Goal: Communication & Community: Answer question/provide support

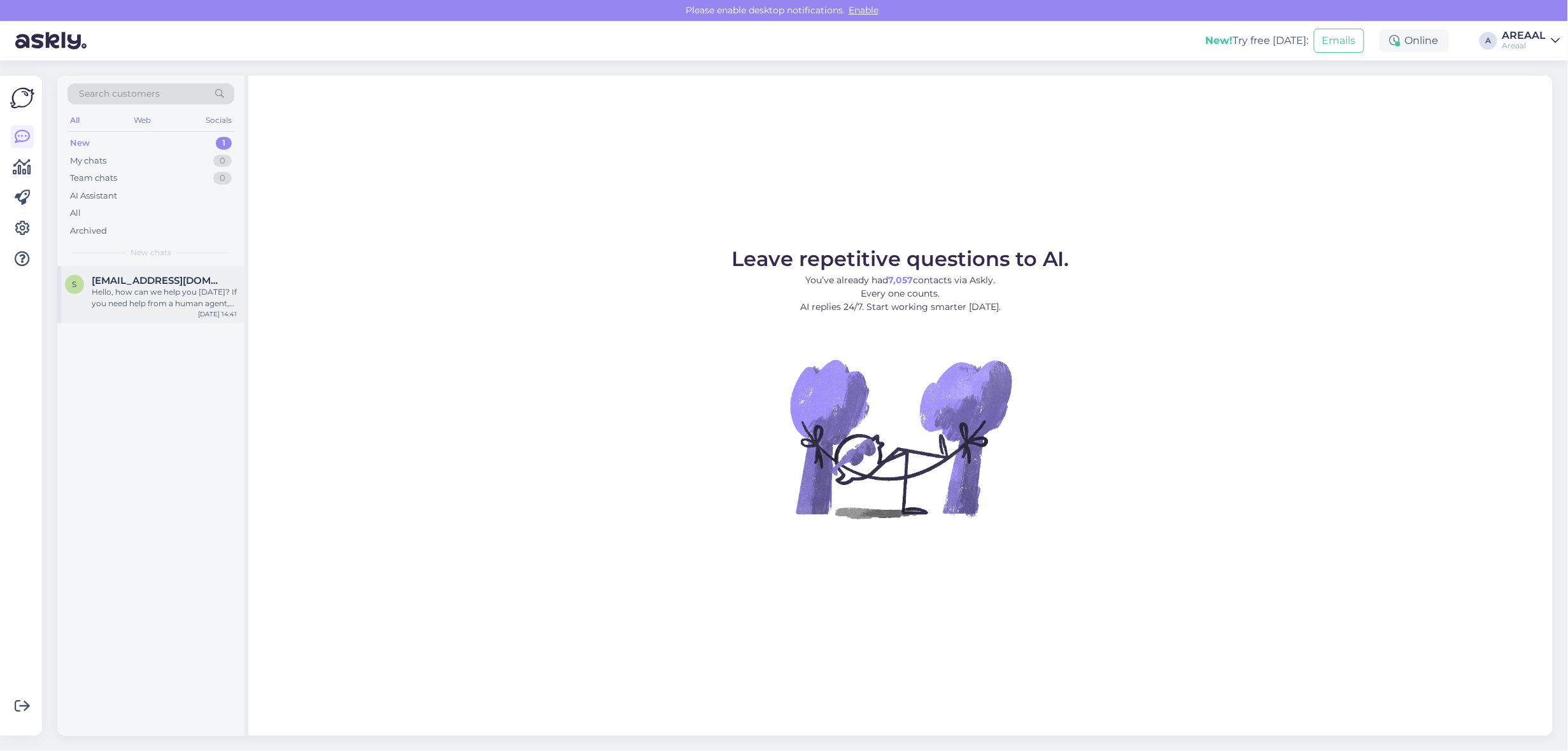
click at [146, 285] on span "[EMAIL_ADDRESS][DOMAIN_NAME]" at bounding box center [157, 281] width 132 height 12
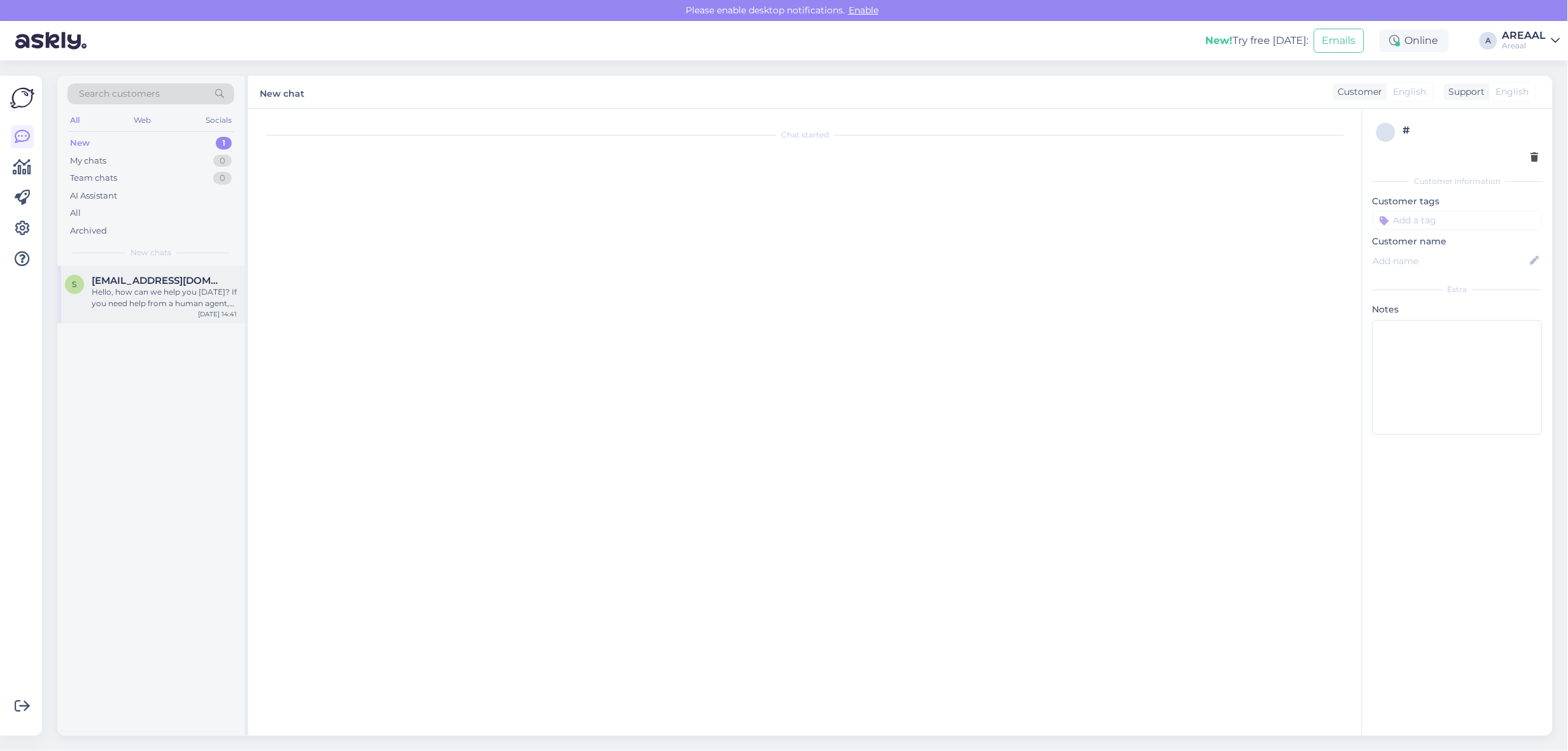
click at [196, 304] on div "Hello, how can we help you [DATE]? If you need help from a human agent, please …" at bounding box center [164, 298] width 146 height 23
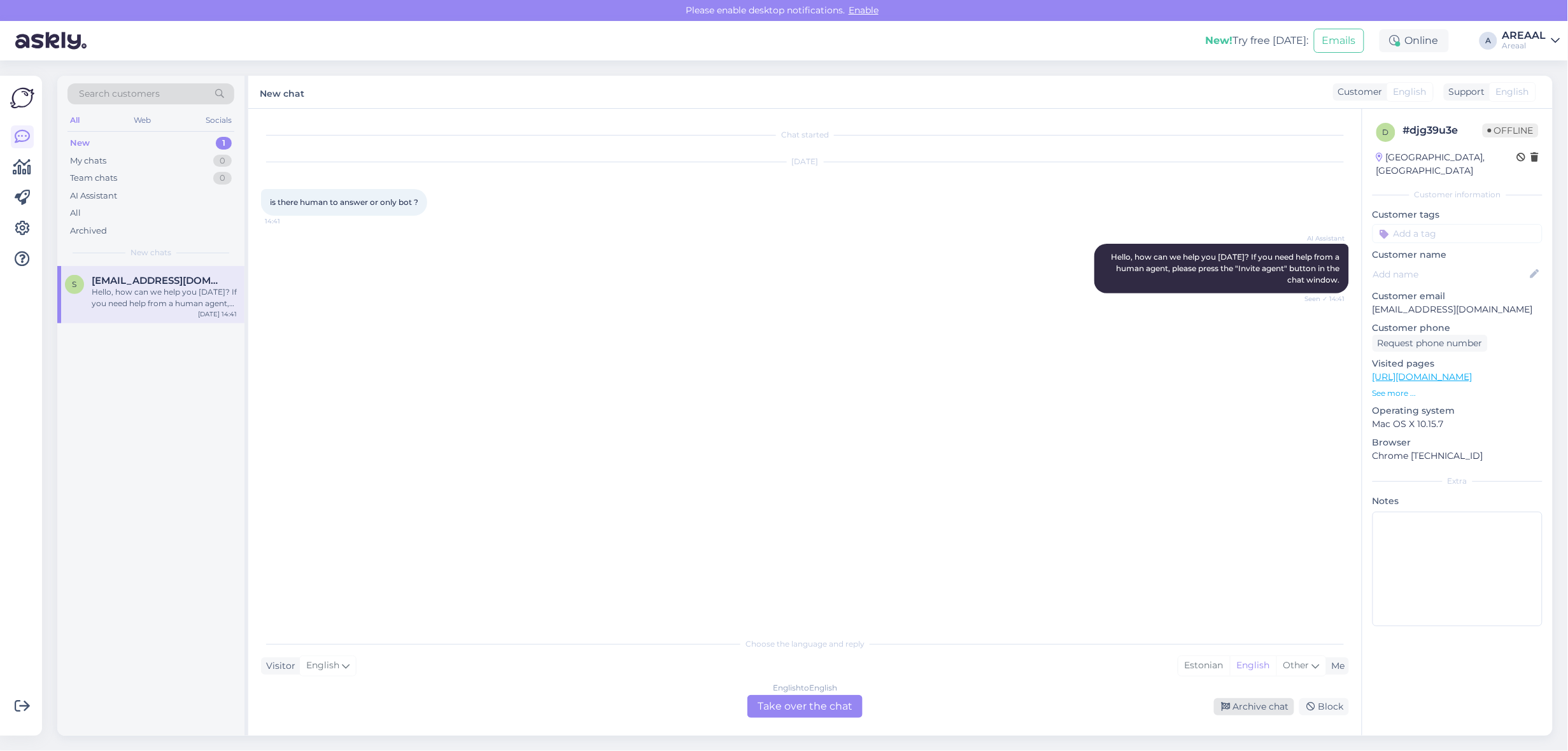
click at [1255, 707] on div "Archive chat" at bounding box center [1254, 707] width 80 height 17
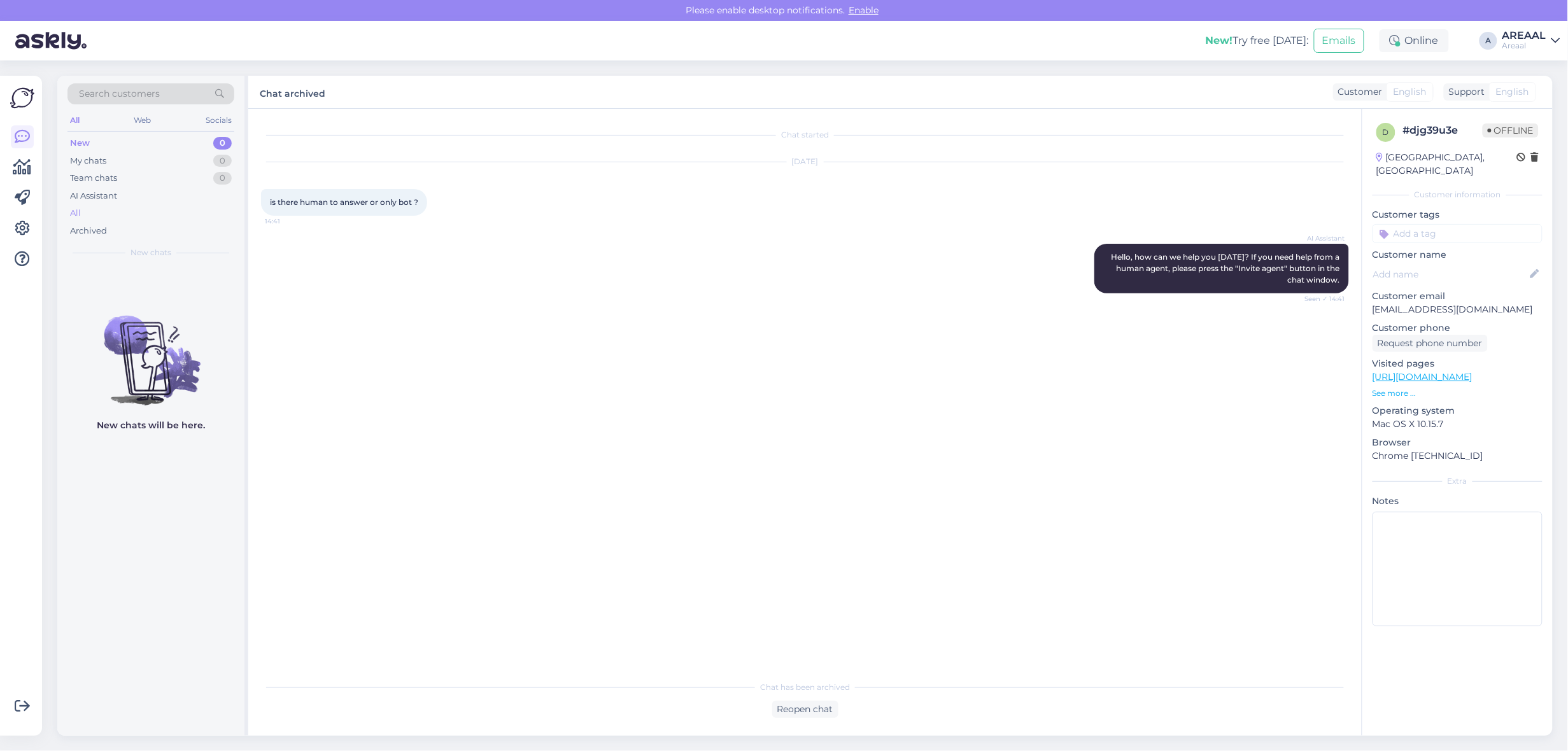
click at [199, 215] on div "All" at bounding box center [151, 213] width 167 height 18
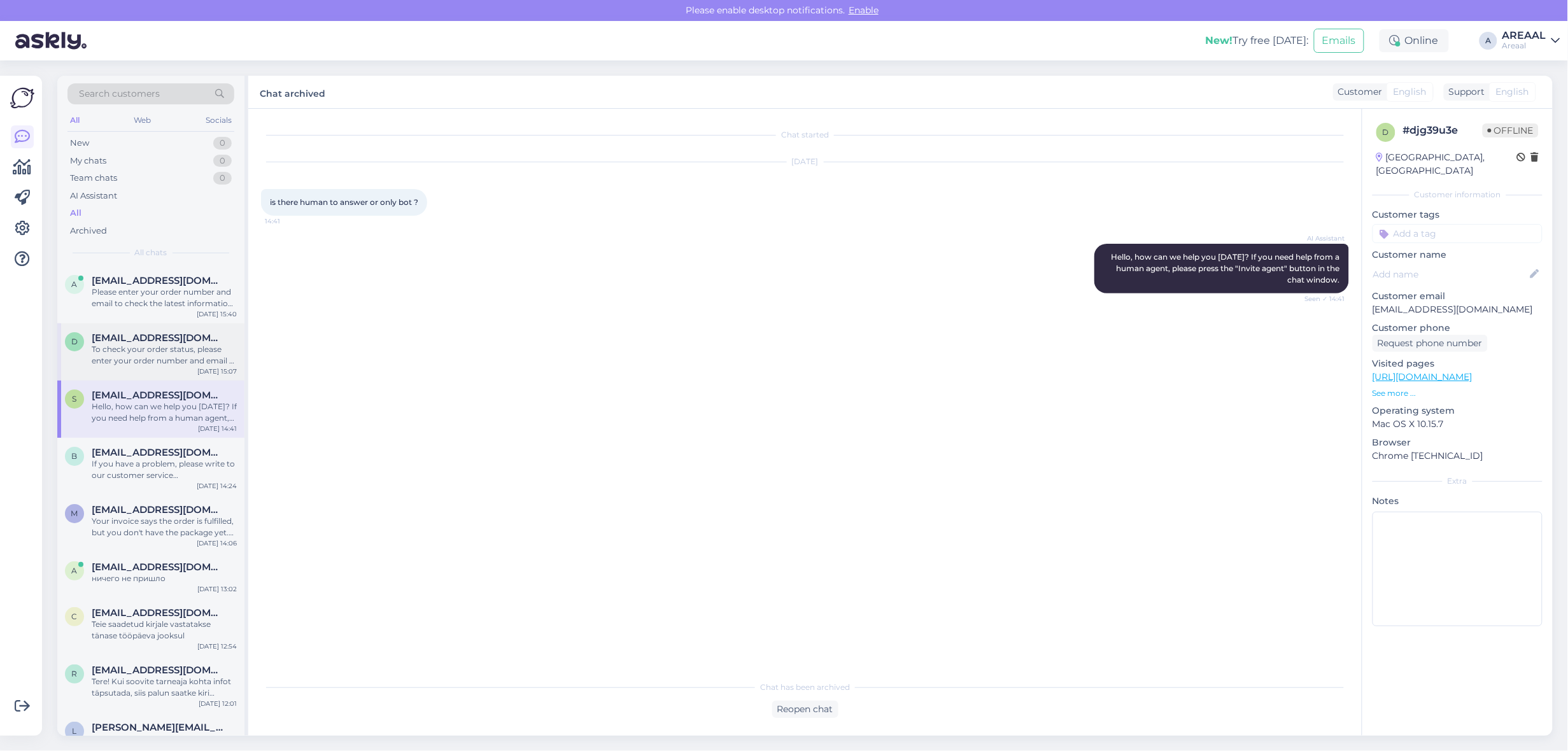
click at [191, 349] on div "To check your order status, please enter your order number and email at one of …" at bounding box center [164, 355] width 146 height 23
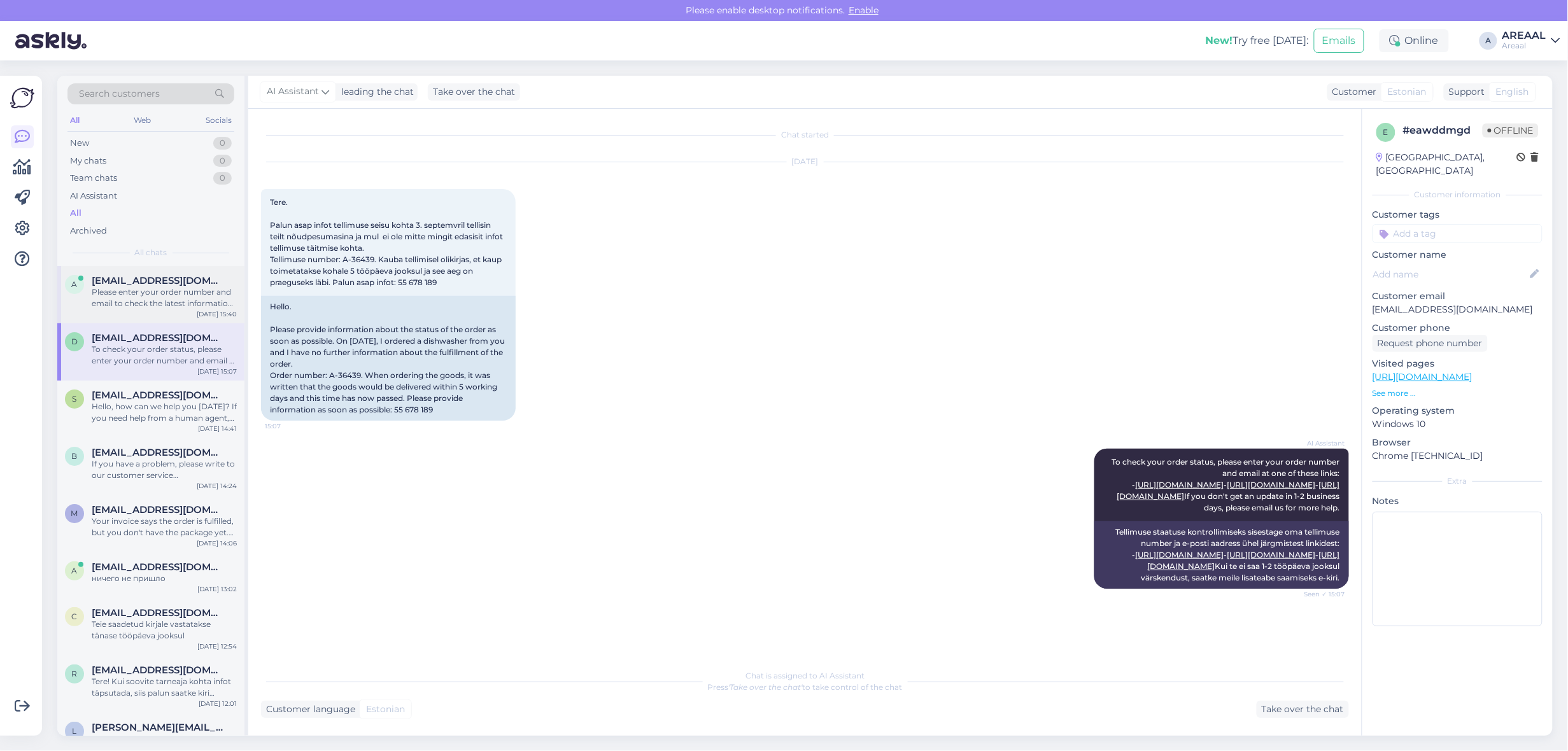
click at [188, 290] on div "Please enter your order number and email to check the latest information on you…" at bounding box center [164, 298] width 146 height 23
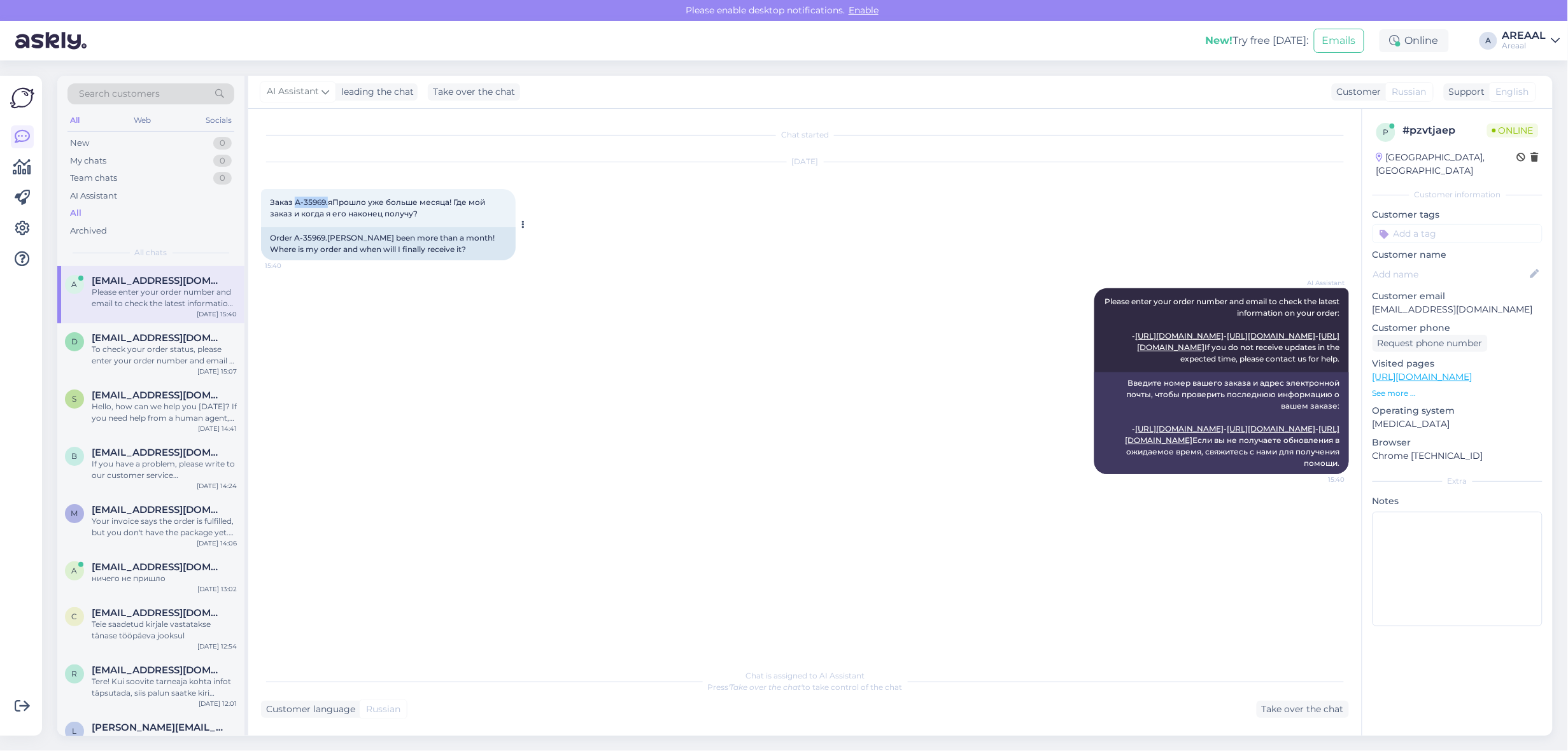
drag, startPoint x: 304, startPoint y: 202, endPoint x: 327, endPoint y: 204, distance: 23.1
click at [327, 204] on span "Заказ А-35969.яПрошло уже больше месяца! Где мой заказ и когда я его наконец по…" at bounding box center [378, 208] width 217 height 21
click at [323, 204] on span "Заказ А-35969.яПрошло уже больше месяца! Где мой заказ и когда я его наконец по…" at bounding box center [378, 208] width 217 height 21
click at [321, 202] on span "Заказ А-35969.яПрошло уже больше месяца! Где мой заказ и когда я его наконец по…" at bounding box center [378, 208] width 217 height 21
drag, startPoint x: 291, startPoint y: 201, endPoint x: 303, endPoint y: 202, distance: 12.0
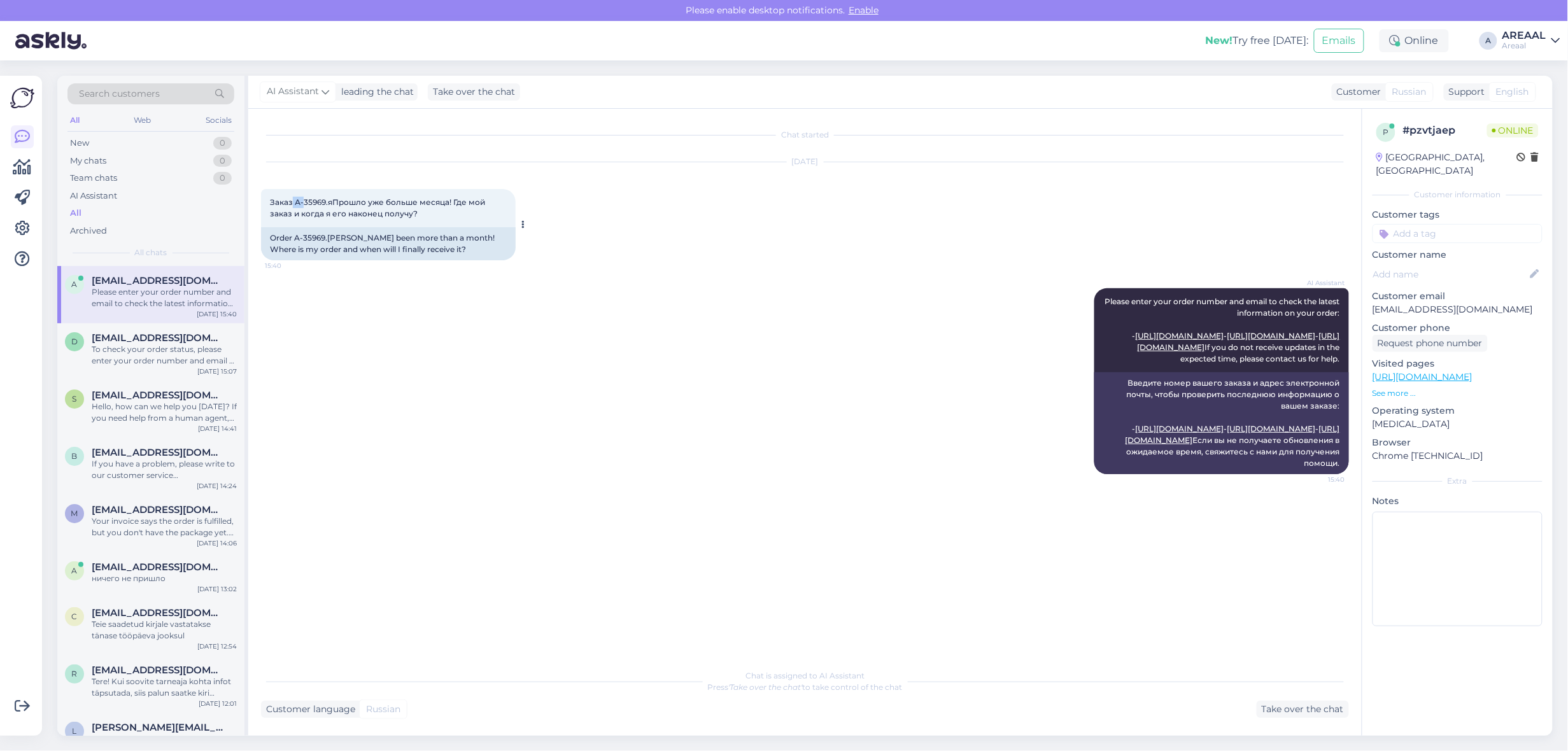
click at [303, 202] on span "Заказ А-35969.яПрошло уже больше месяца! Где мой заказ и когда я его наконец по…" at bounding box center [378, 208] width 217 height 21
click at [303, 202] on span "Заказ А-35969.яПрошло уже больше месяца! Где мой заказ и когда я его наконец по…" at bounding box center [378, 208] width 217 height 21
drag, startPoint x: 296, startPoint y: 201, endPoint x: 325, endPoint y: 202, distance: 29.0
click at [325, 202] on span "Заказ А-35969.яПрошло уже больше месяца! Где мой заказ и когда я его наконец по…" at bounding box center [378, 208] width 217 height 21
copy span "А-35969"
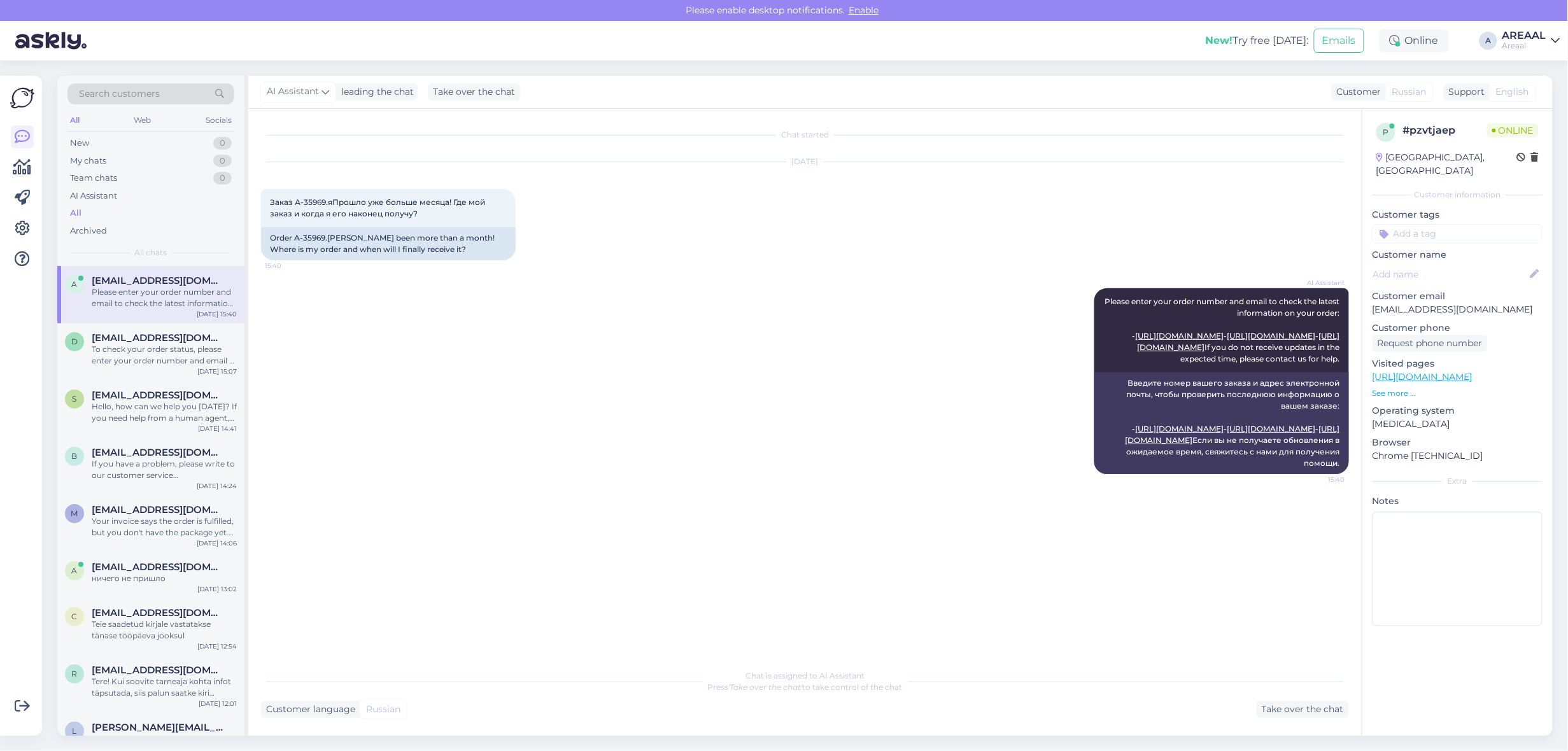
click at [776, 148] on div "Sep 10 2025 Заказ А-35969.яПрошло уже больше месяца! Где мой заказ и когда я ег…" at bounding box center [805, 211] width 1088 height 126
click at [1414, 303] on p "aleksandrhmeljov@gmail.com" at bounding box center [1457, 309] width 170 height 13
copy p "aleksandrhmeljov@gmail.com"
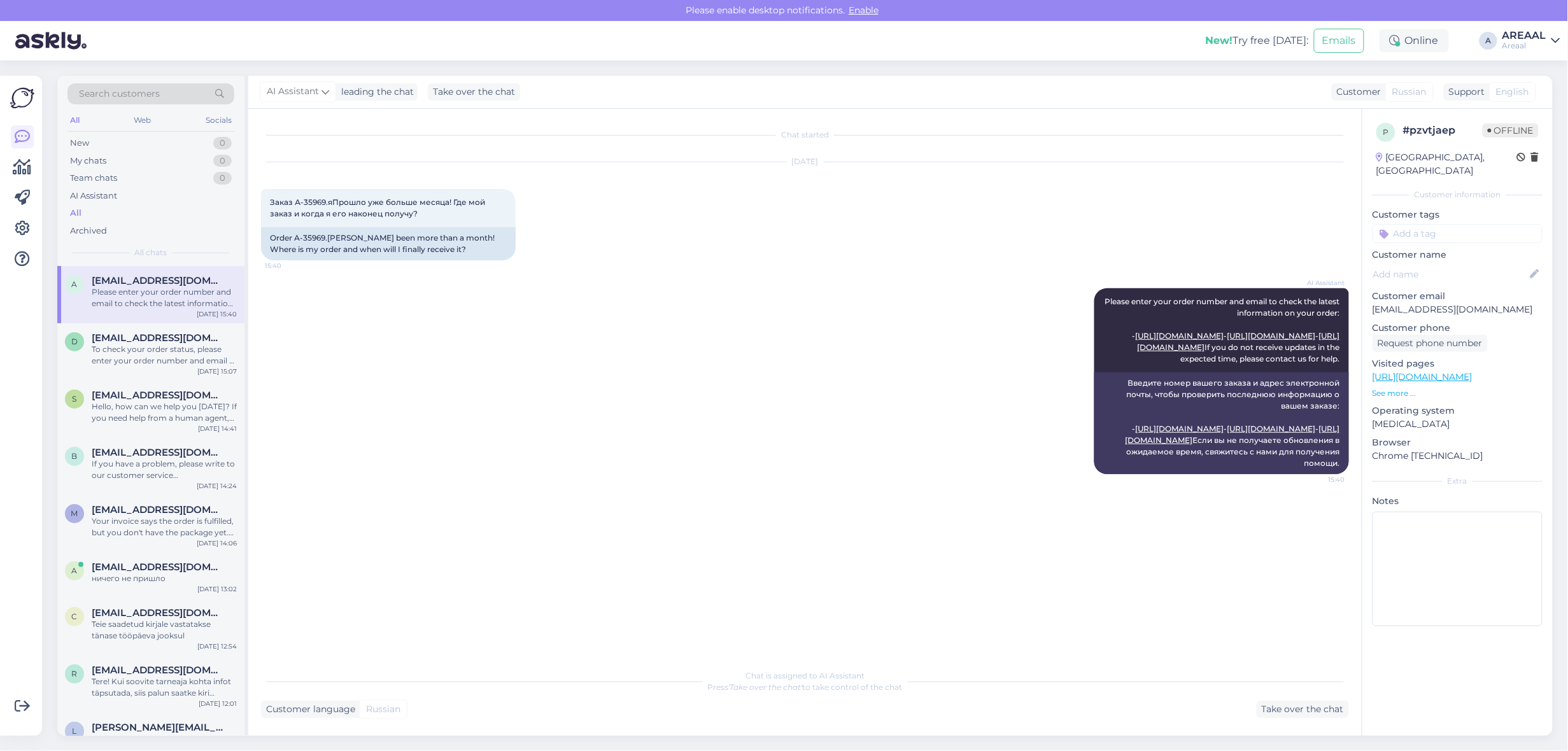
click at [1257, 698] on div "Chat is assigned to AI Assistant Press 'Take over the chat' to take control of …" at bounding box center [805, 691] width 1088 height 55
click at [1296, 706] on div "Take over the chat" at bounding box center [1303, 709] width 92 height 17
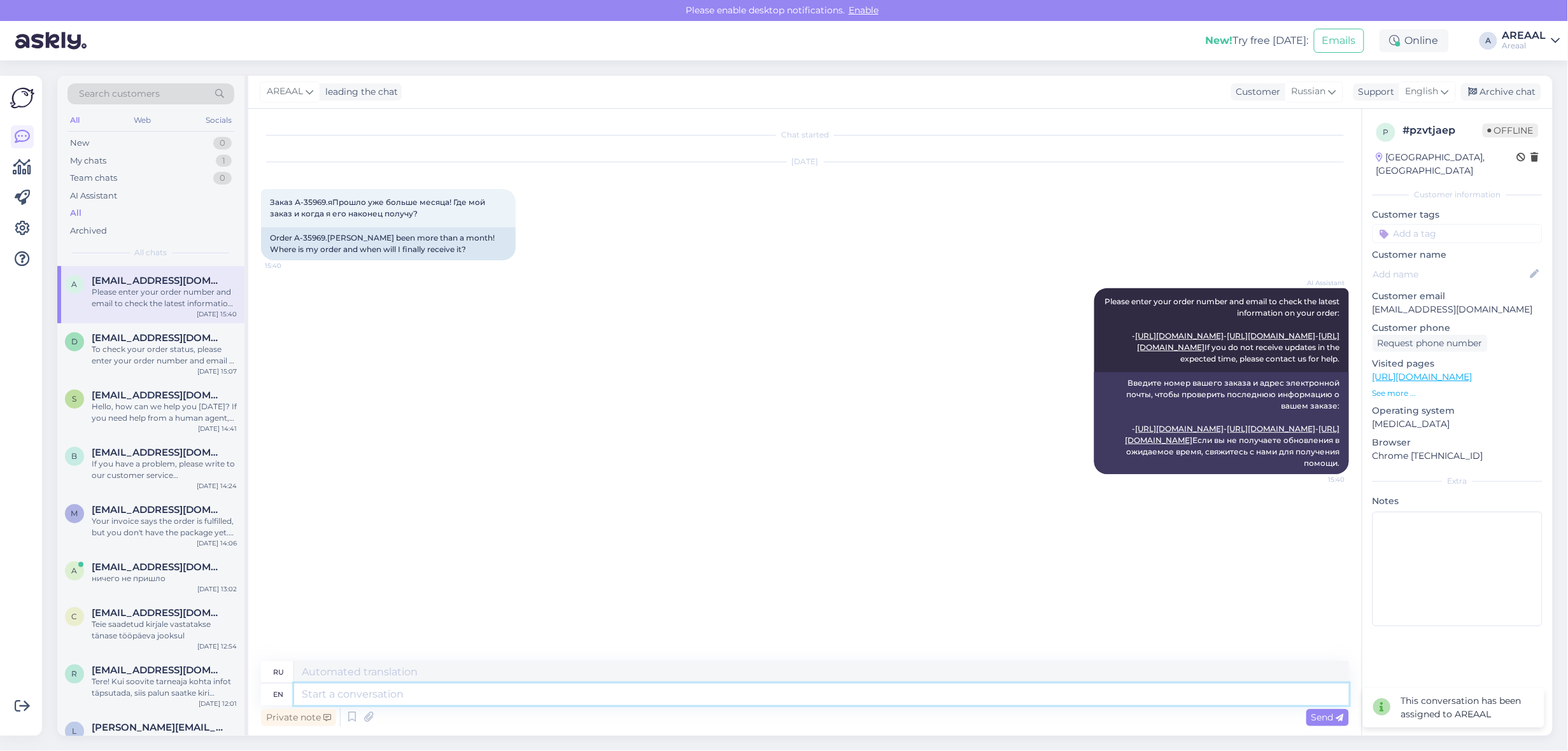
click at [1068, 690] on textarea at bounding box center [821, 694] width 1055 height 21
type textarea "Teie saa"
type textarea "Тейе"
type textarea "Teie saadetud -"
type textarea "Teie saadetud"
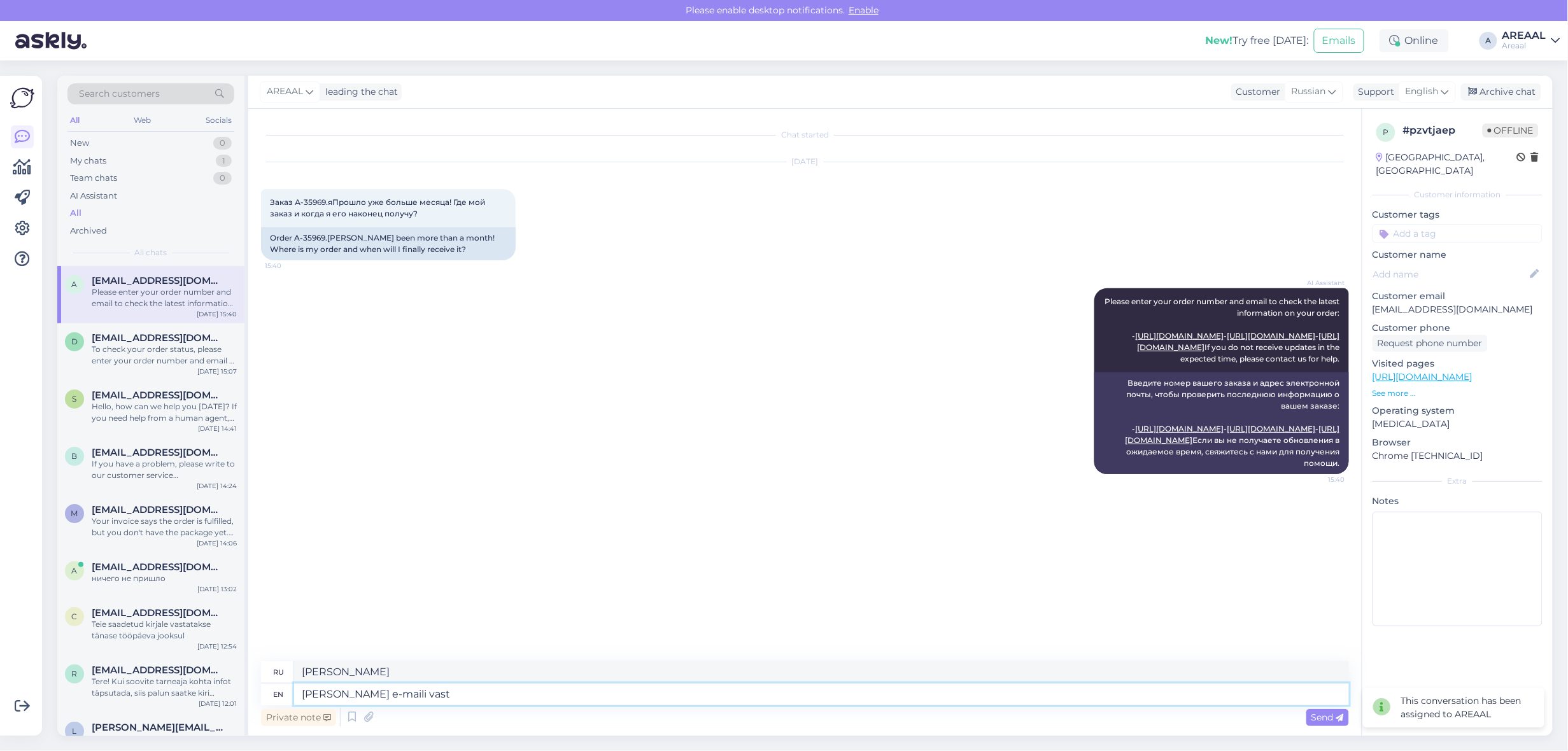
type textarea "Teie saadetud e-maili vasta"
type textarea "Teie saadetud e-maili"
type textarea "Teie saadetud e-maili vastatakse 1"
type textarea "Teie saadetud электронная почта вастатаксе"
type textarea "Teie saadetud e-maili vastatakse 1 tö"
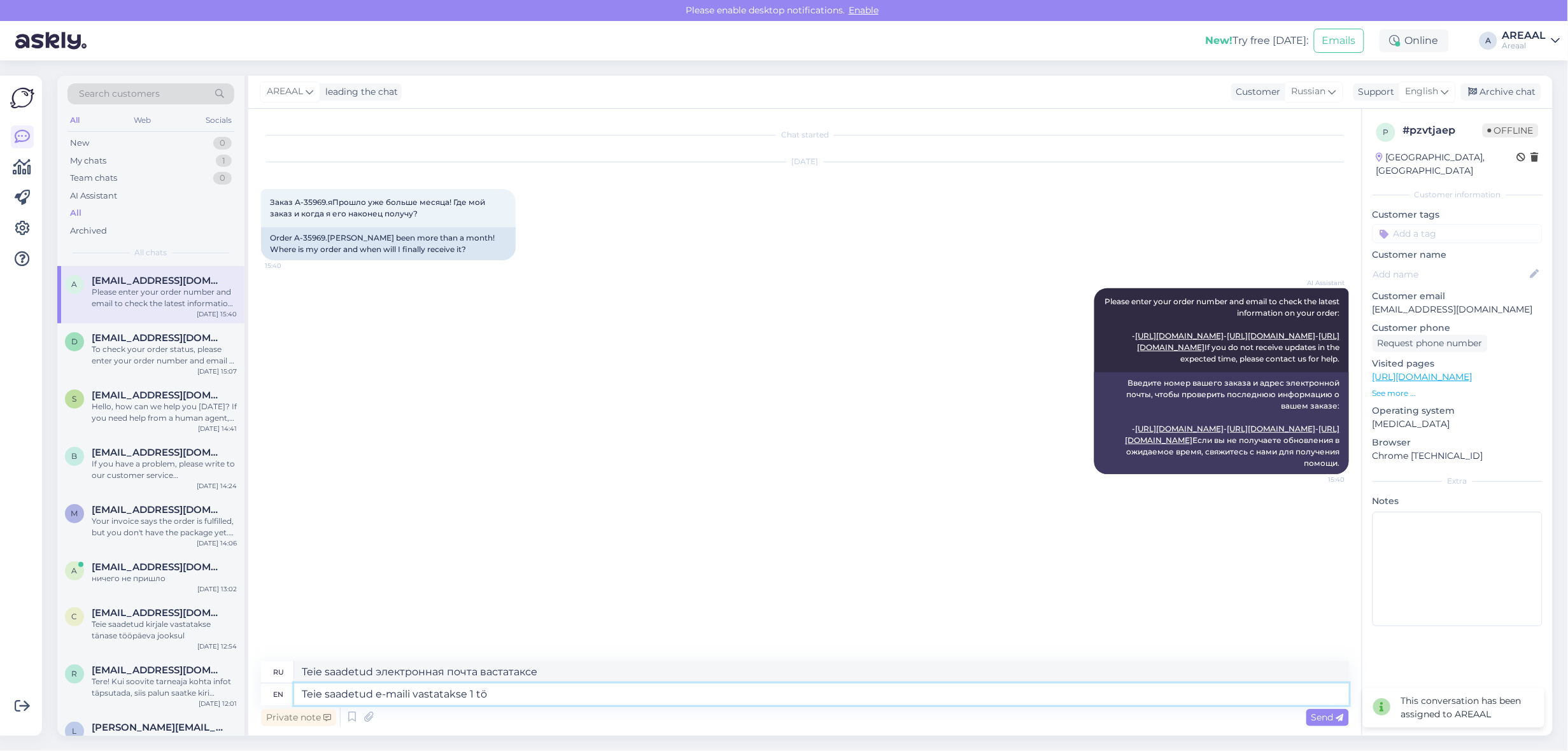
type textarea "Teie saadetud электронная почта 1"
type textarea "Teie saadetud e-maili vastatakse 1 tööpäeva jooks"
type textarea "Teie saadetud e-mailivastakse 1 tööpäeva"
type textarea "Teie saadetud e-maili vastatakse 1 tööpäeva jooksul."
type textarea "Teie saadetud e-mailivastakse 1 tööpäeva jooksul."
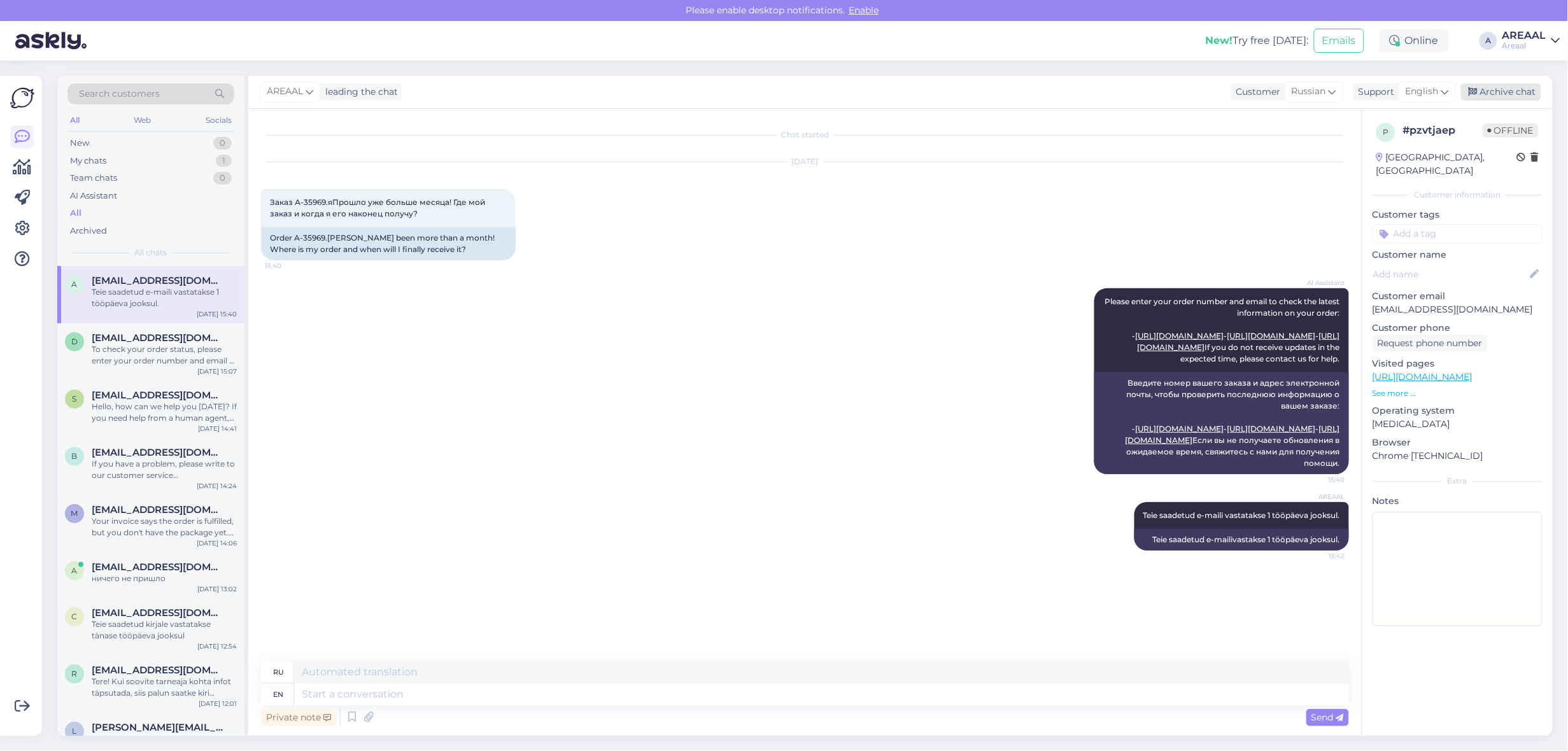
click at [1503, 83] on div "Archive chat" at bounding box center [1501, 91] width 80 height 17
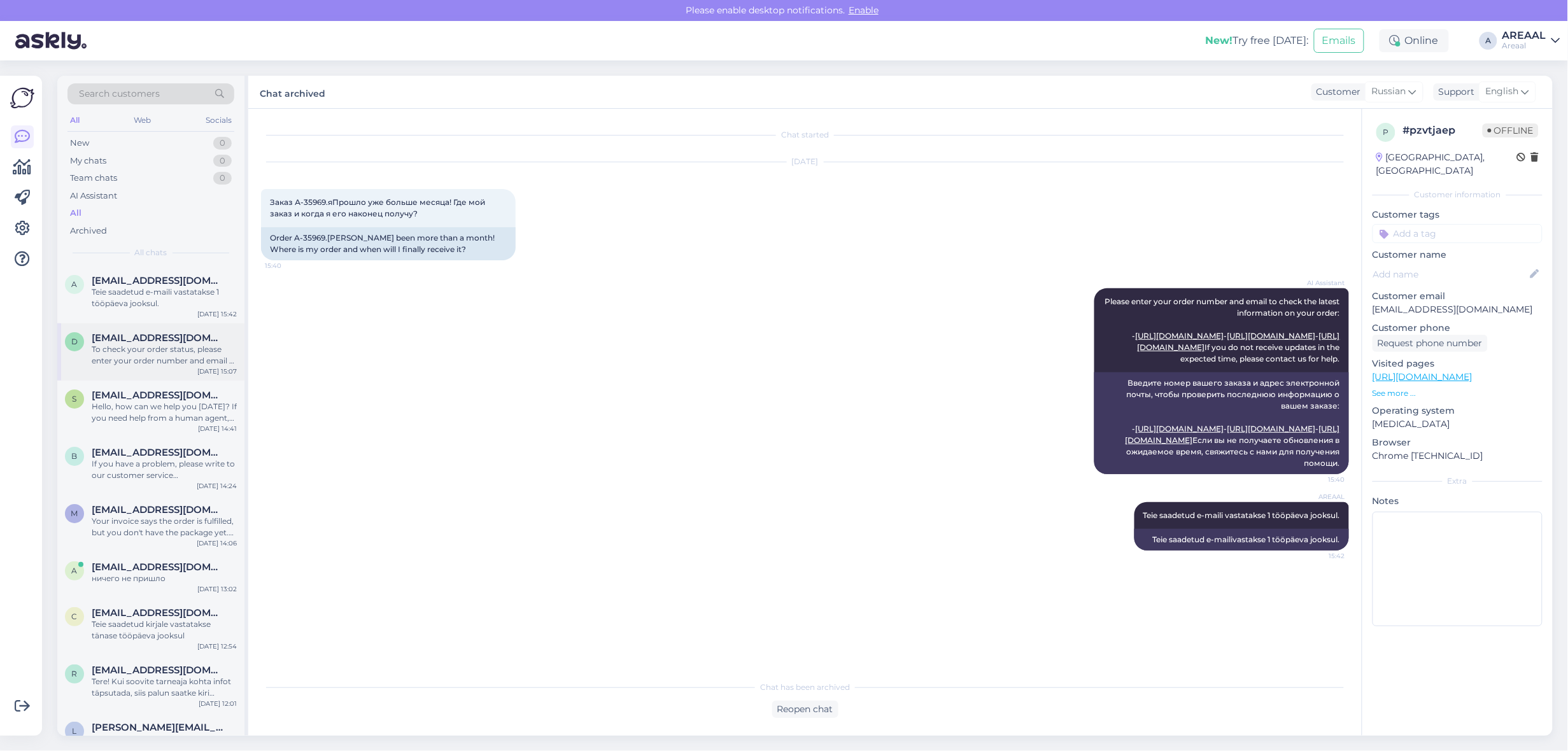
click at [73, 364] on div "d dianapaade@gmail.com To check your order status, please enter your order numb…" at bounding box center [151, 349] width 172 height 35
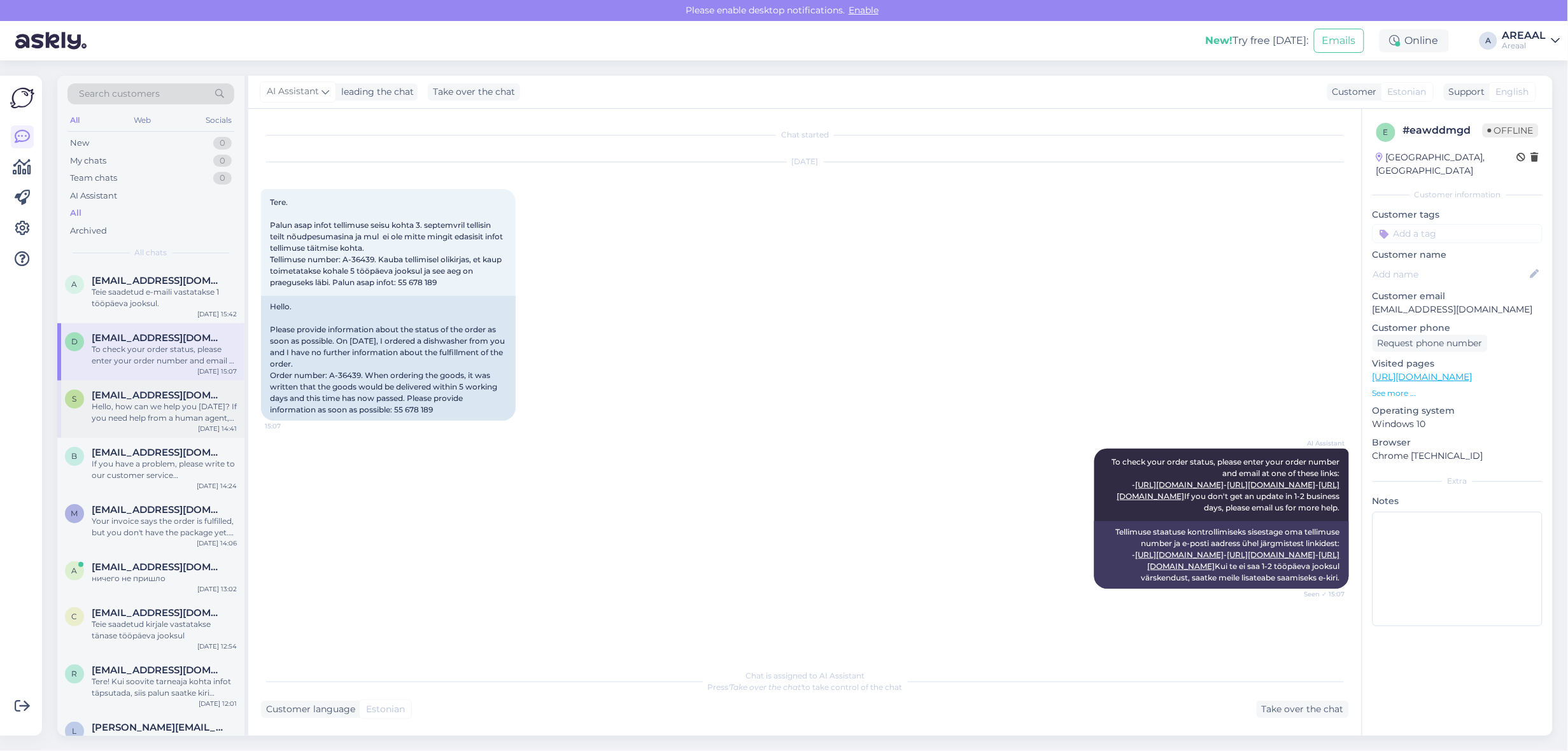
click at [165, 396] on span "salehy@gmail.com" at bounding box center [157, 395] width 132 height 12
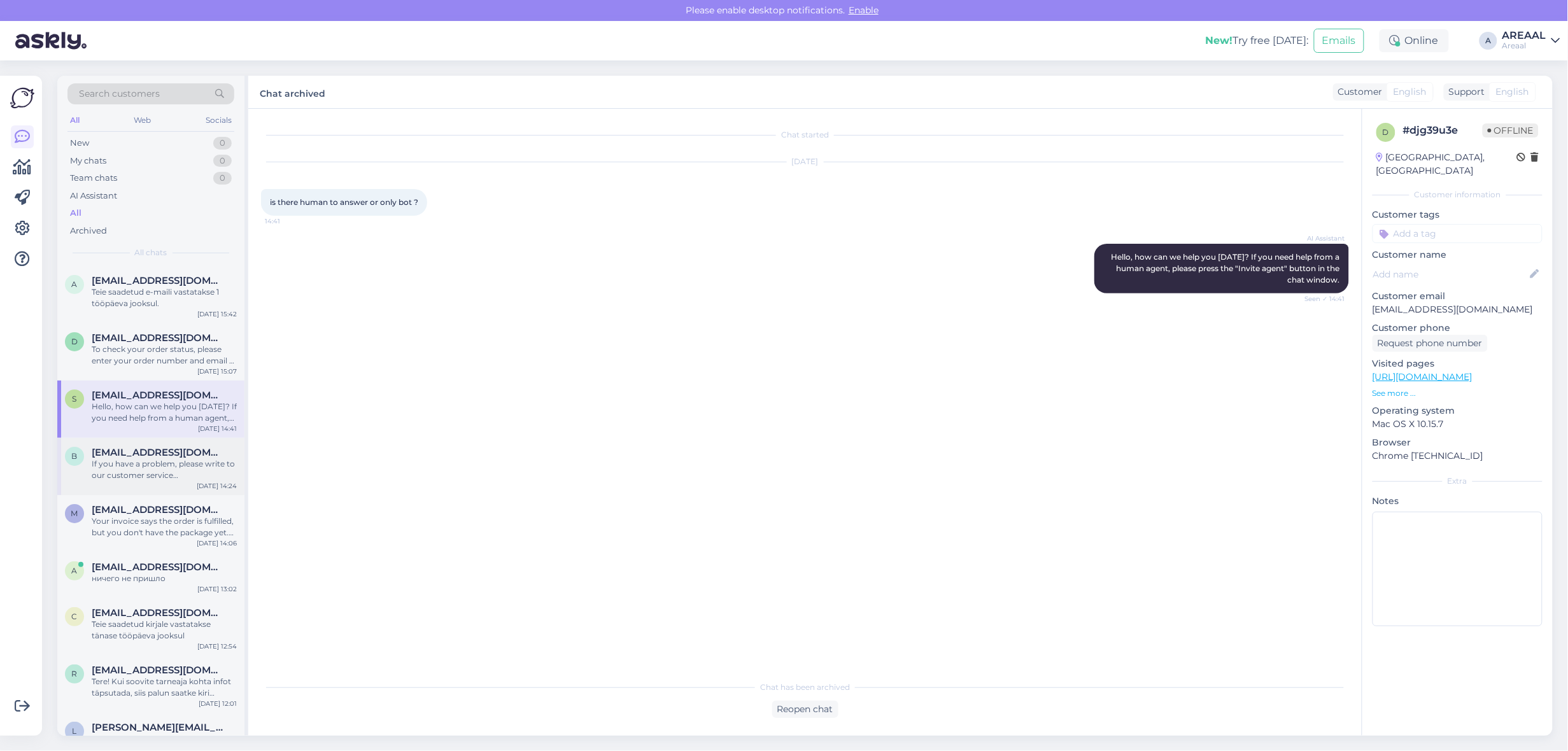
click at [158, 473] on div "If you have a problem, please write to our customer service info@areaal.ee" at bounding box center [164, 470] width 146 height 23
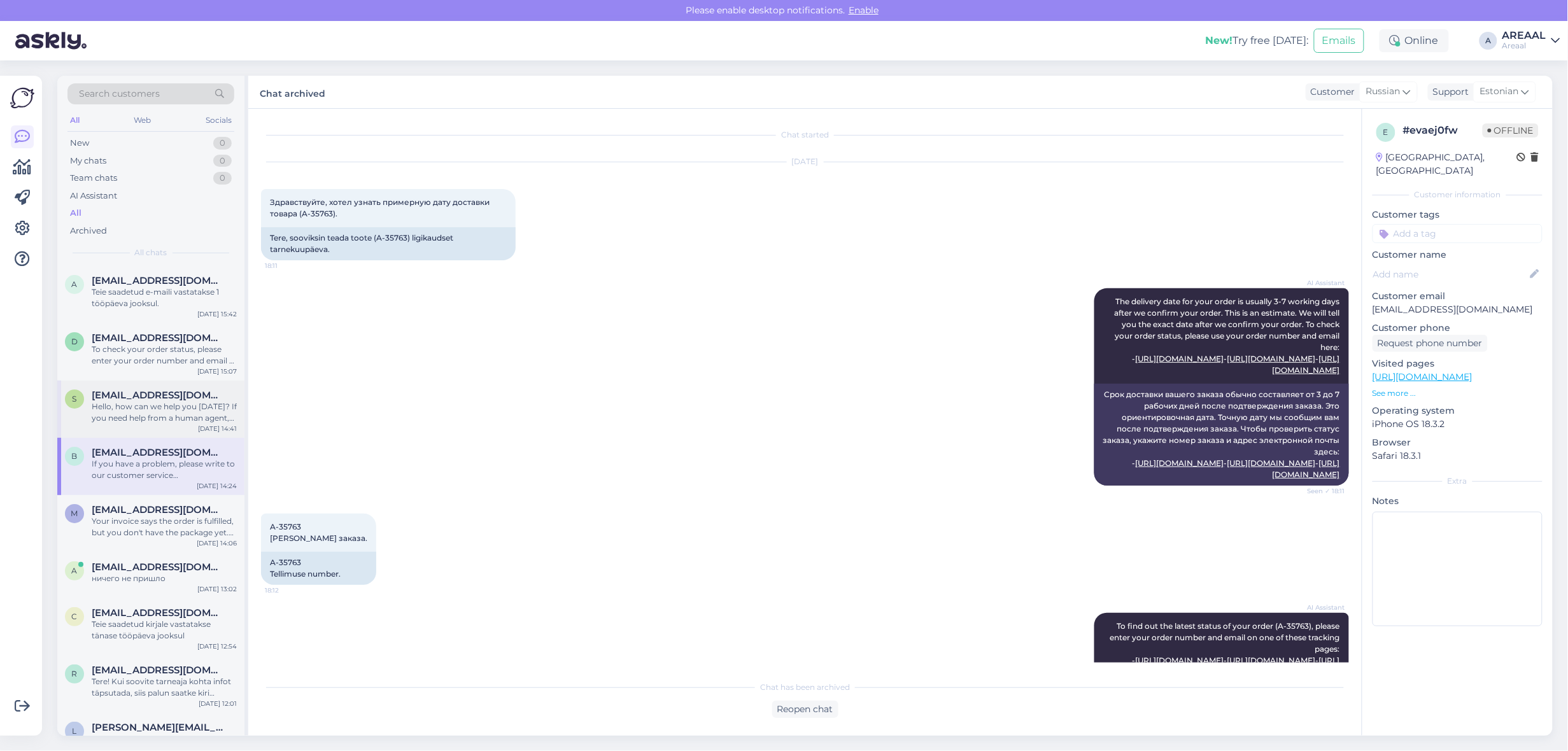
scroll to position [3738, 0]
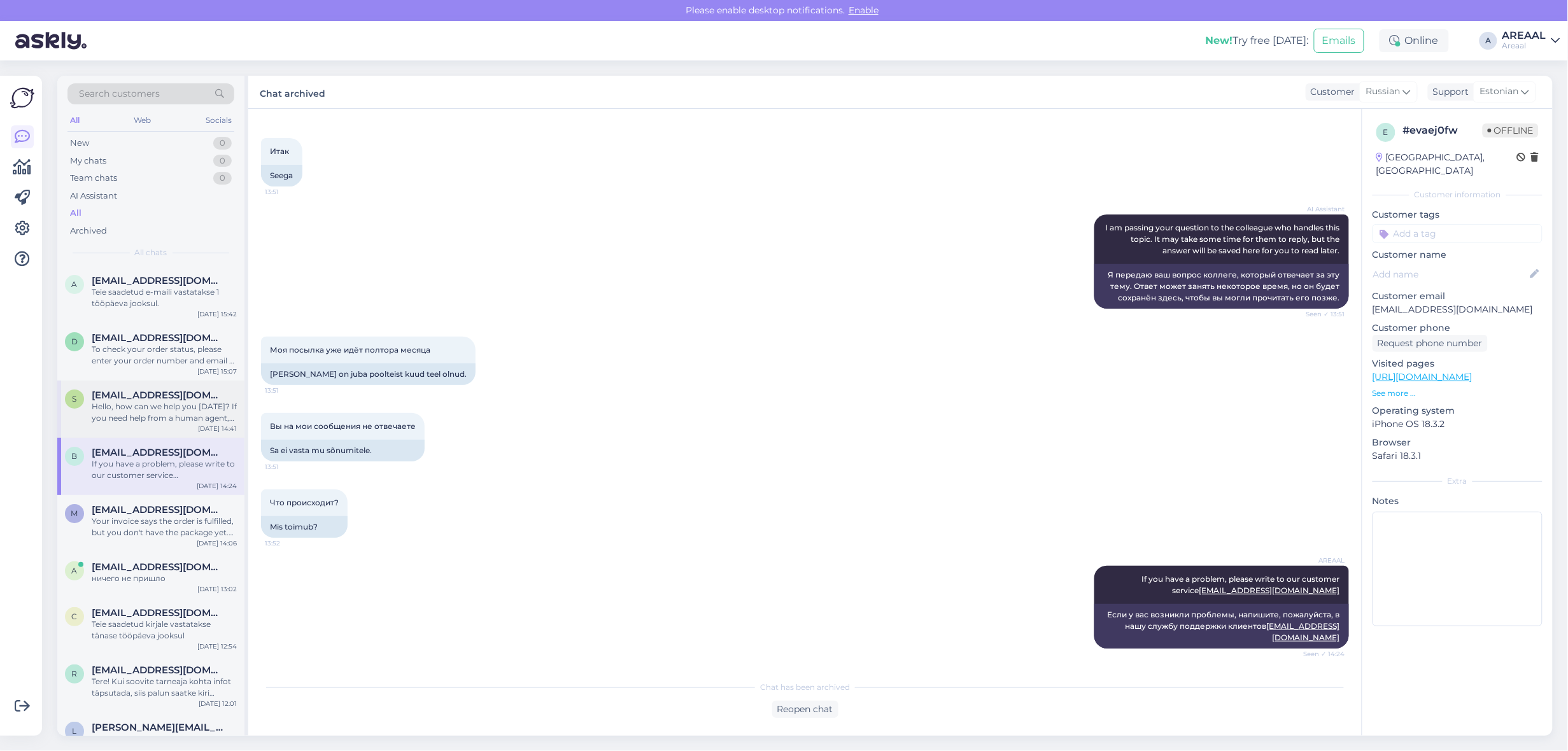
click at [166, 401] on div "Hello, how can we help you today? If you need help from a human agent, please p…" at bounding box center [164, 413] width 146 height 23
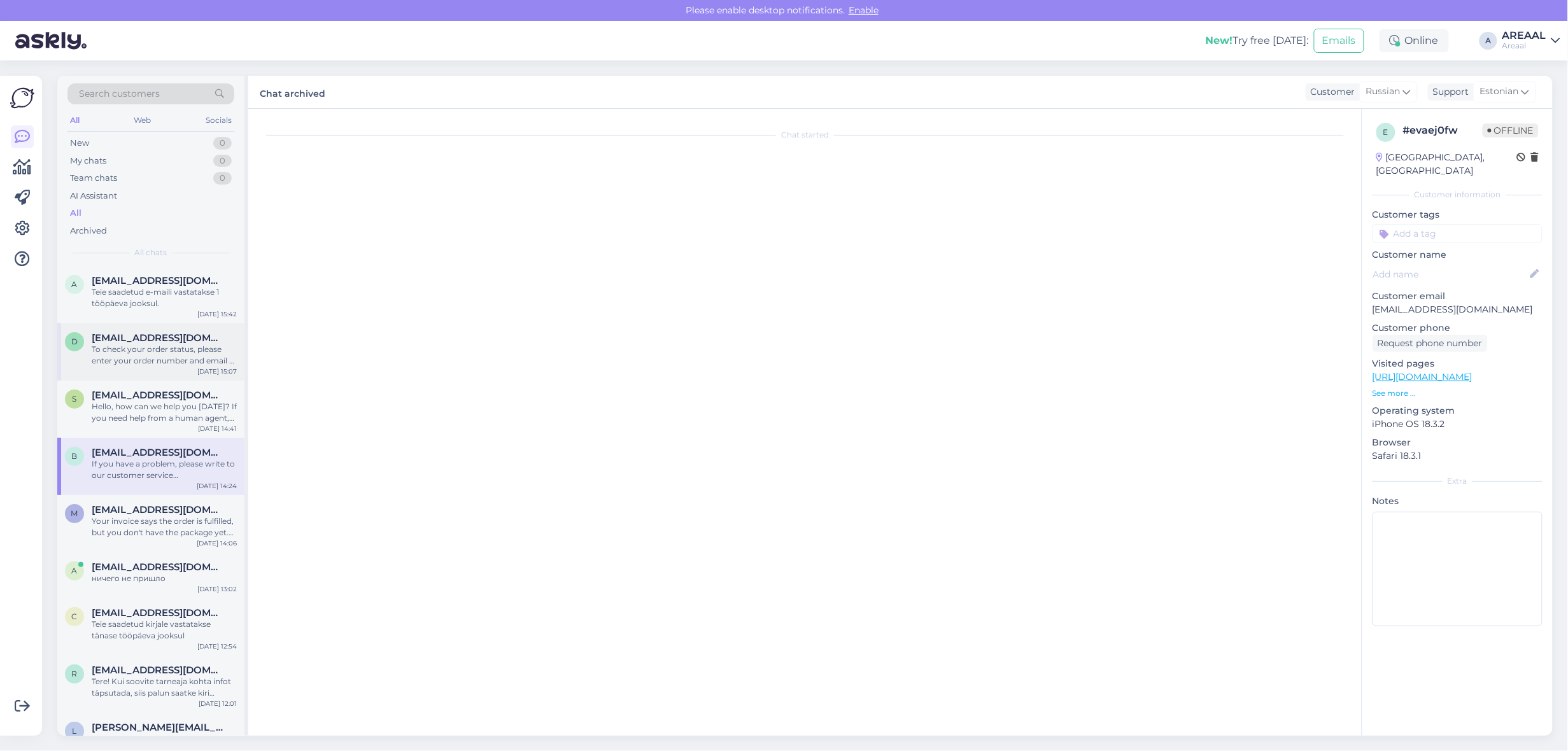
scroll to position [0, 0]
click at [161, 339] on span "dianapaade@gmail.com" at bounding box center [157, 337] width 132 height 12
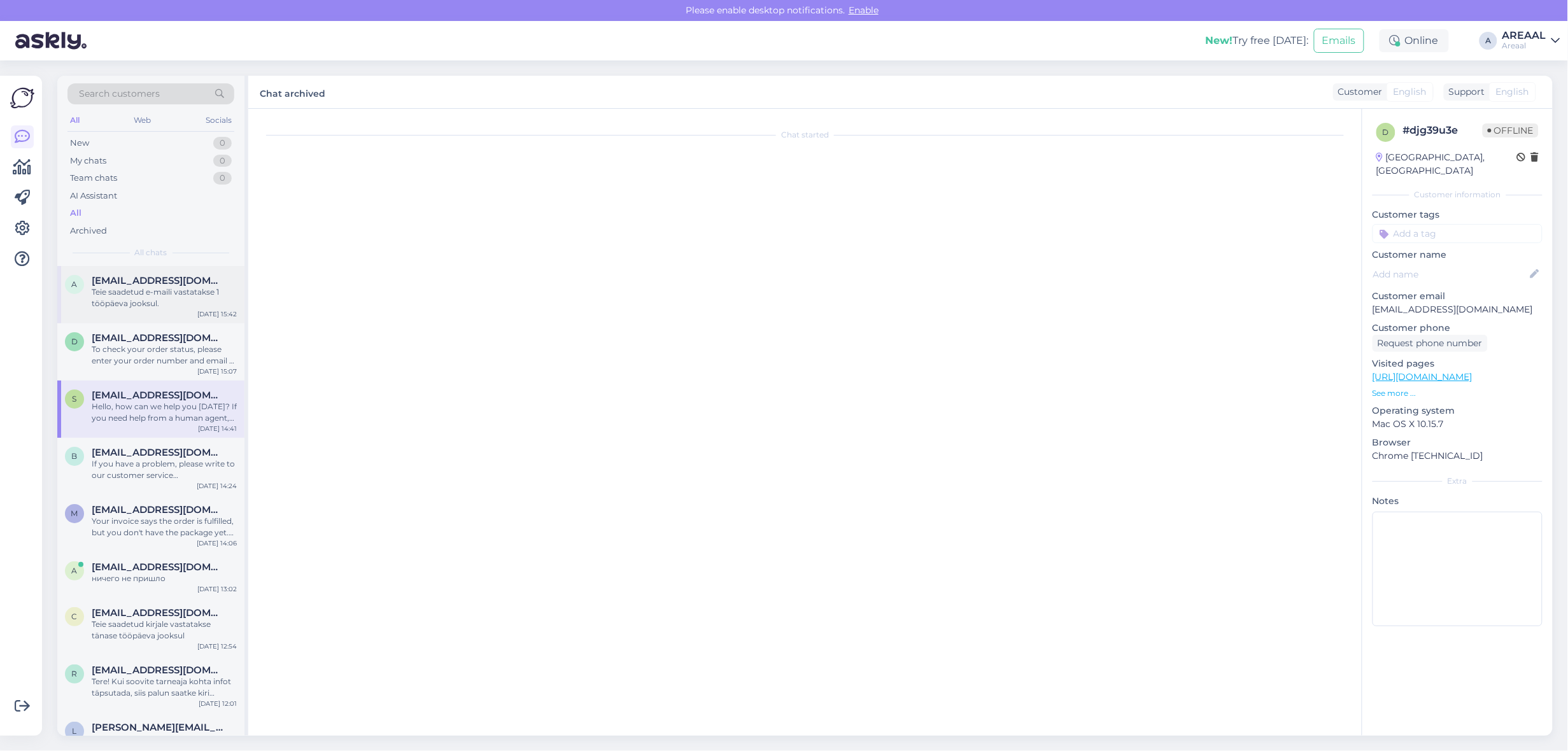
scroll to position [20, 0]
click at [160, 277] on span "aleksandrhmeljov@gmail.com" at bounding box center [157, 281] width 132 height 12
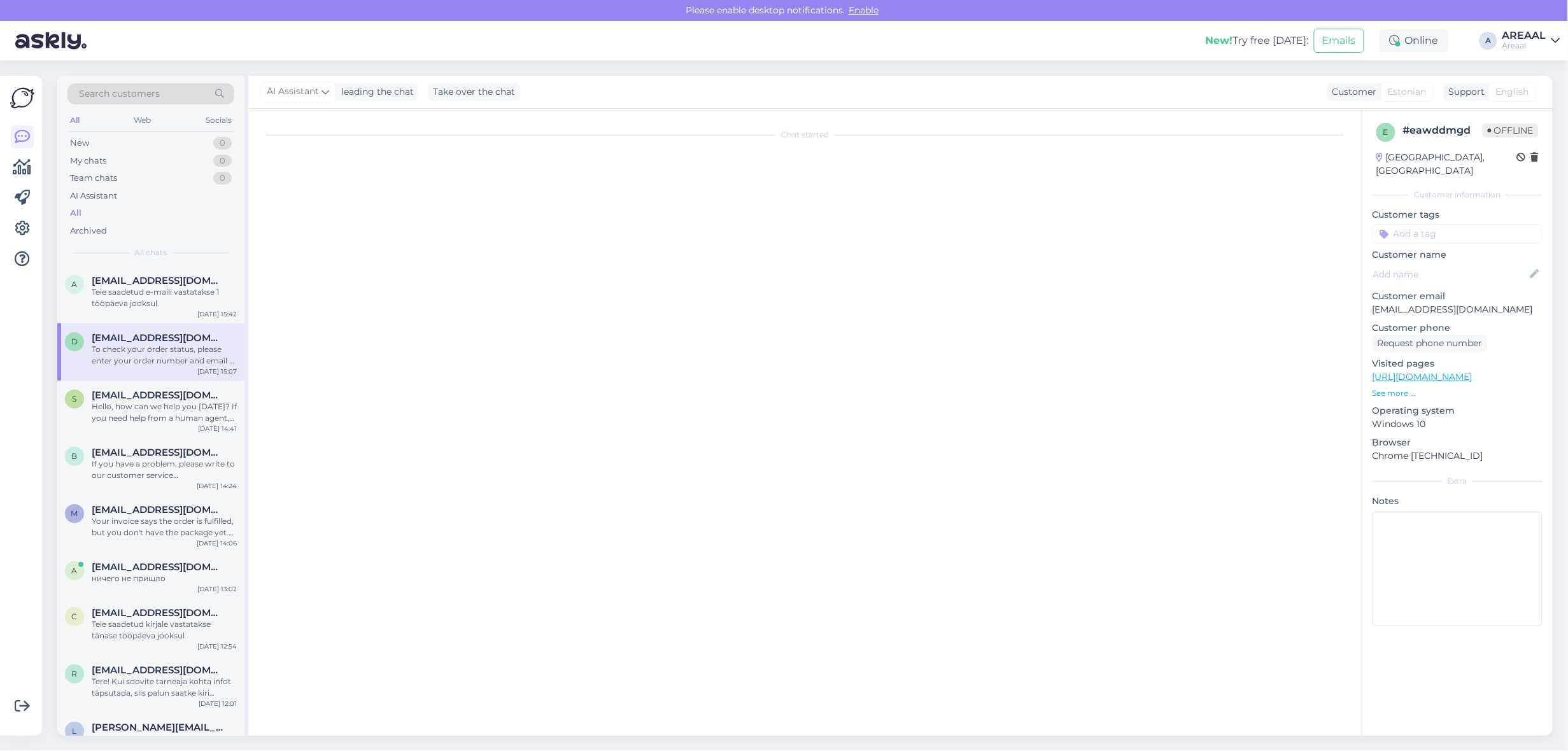
scroll to position [0, 0]
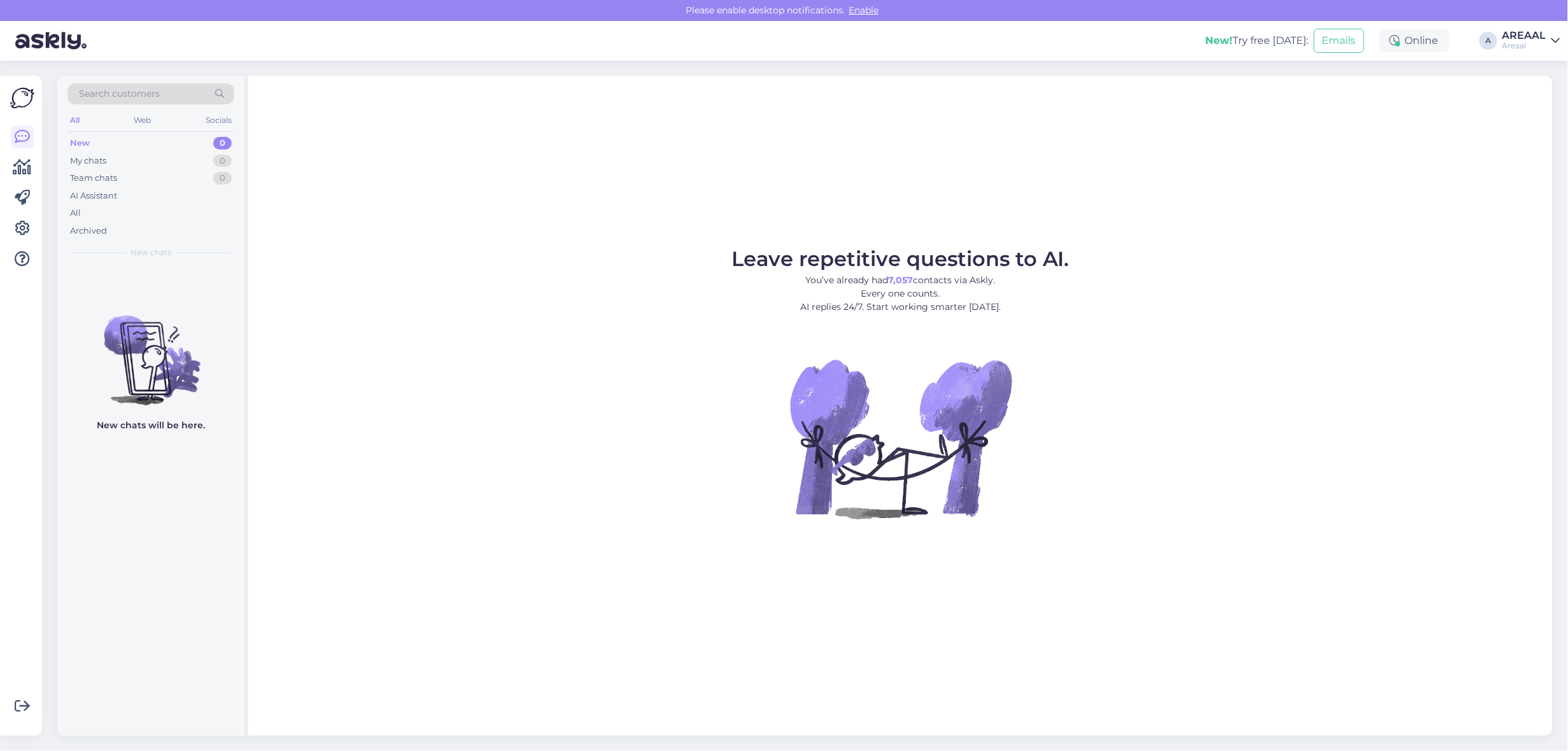
click at [245, 224] on div "Search customers All Web Socials New 0 My chats 0 Team chats 0 AI Assistant All…" at bounding box center [153, 406] width 191 height 660
click at [218, 205] on div "All" at bounding box center [151, 213] width 167 height 18
click at [134, 213] on div "All" at bounding box center [151, 213] width 167 height 18
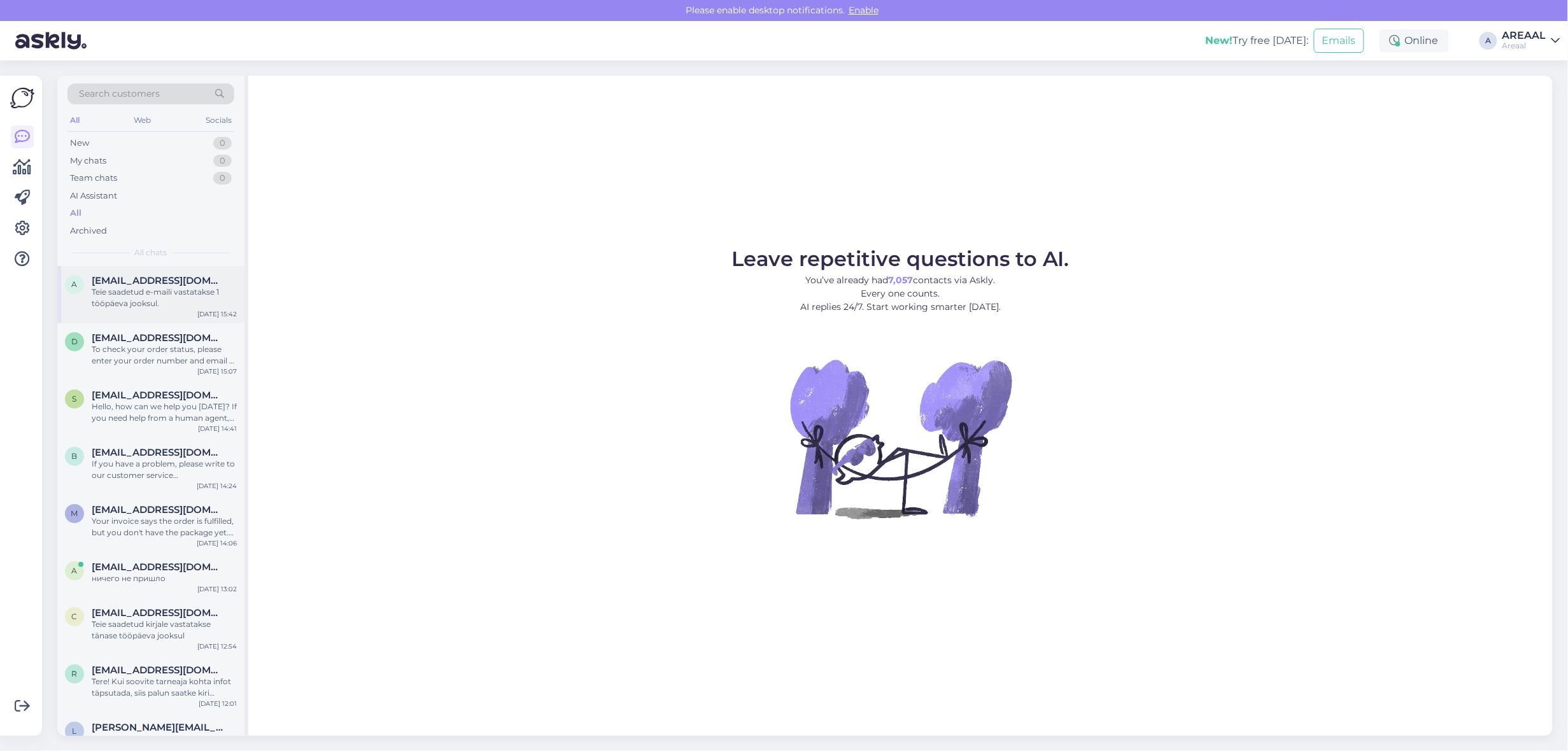
click at [168, 320] on div "a aleksandrhmeljov@gmail.com Teie saadetud e-maili vastatakse 1 tööpäeva jooksu…" at bounding box center [151, 295] width 187 height 58
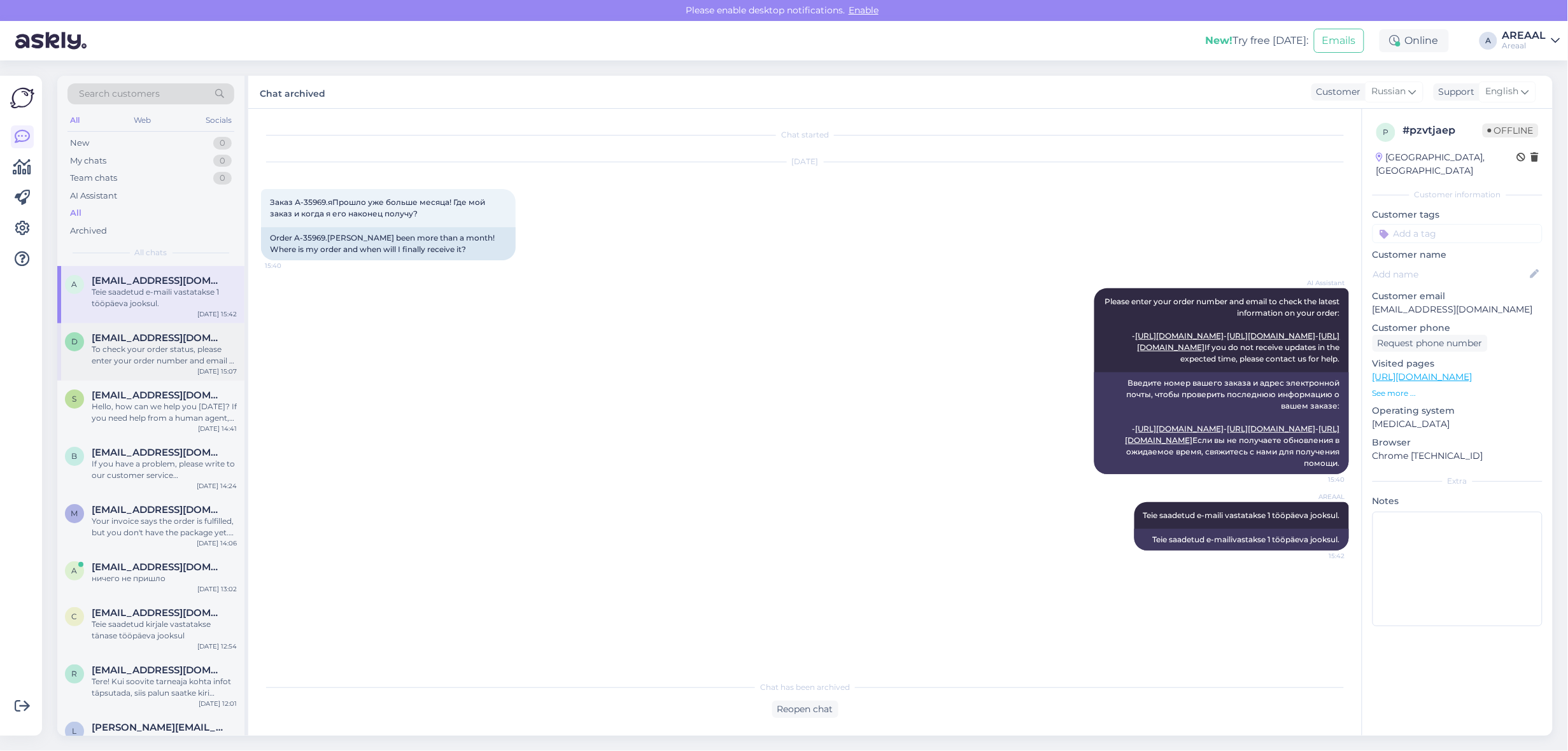
click at [169, 349] on div "To check your order status, please enter your order number and email at one of …" at bounding box center [164, 355] width 146 height 23
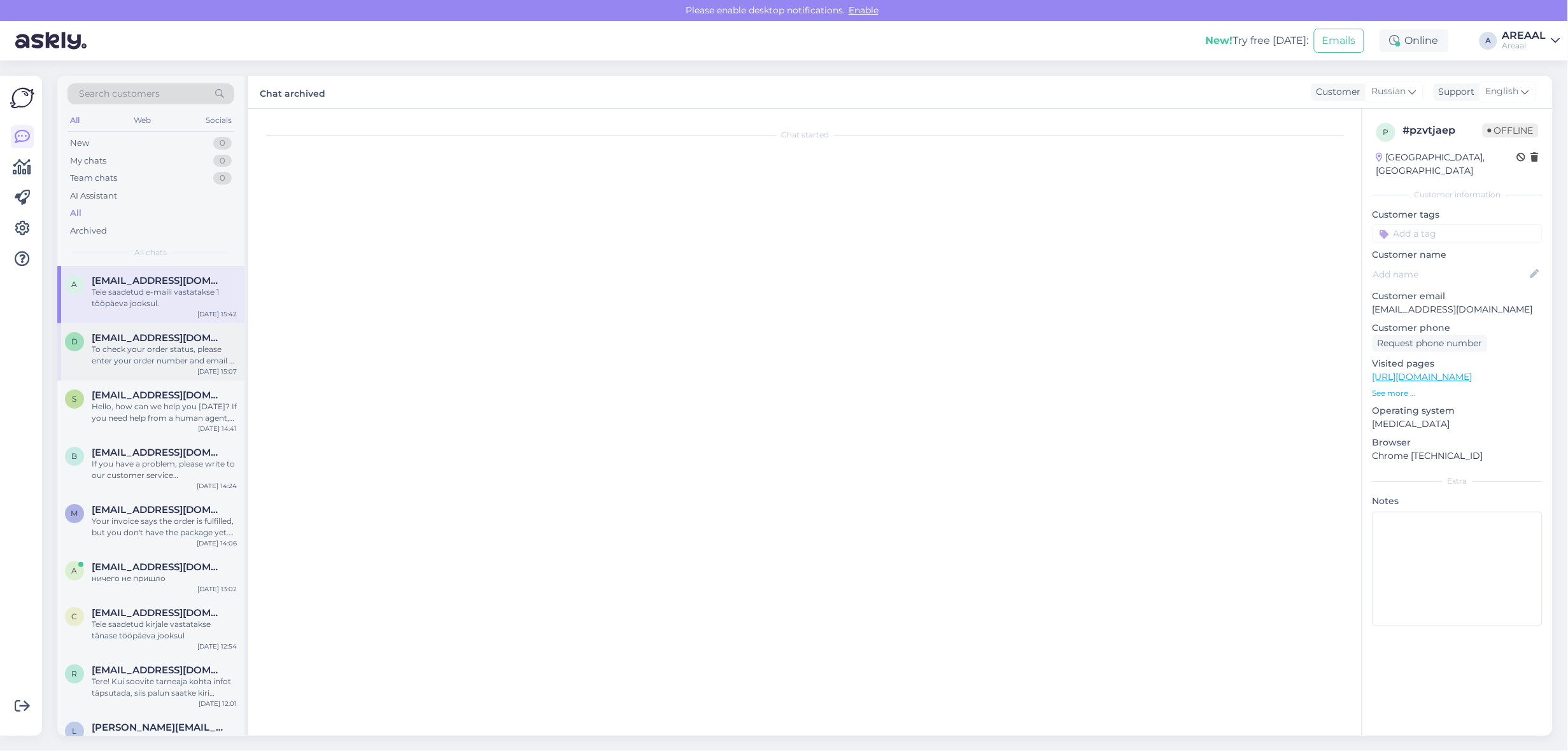
scroll to position [20, 0]
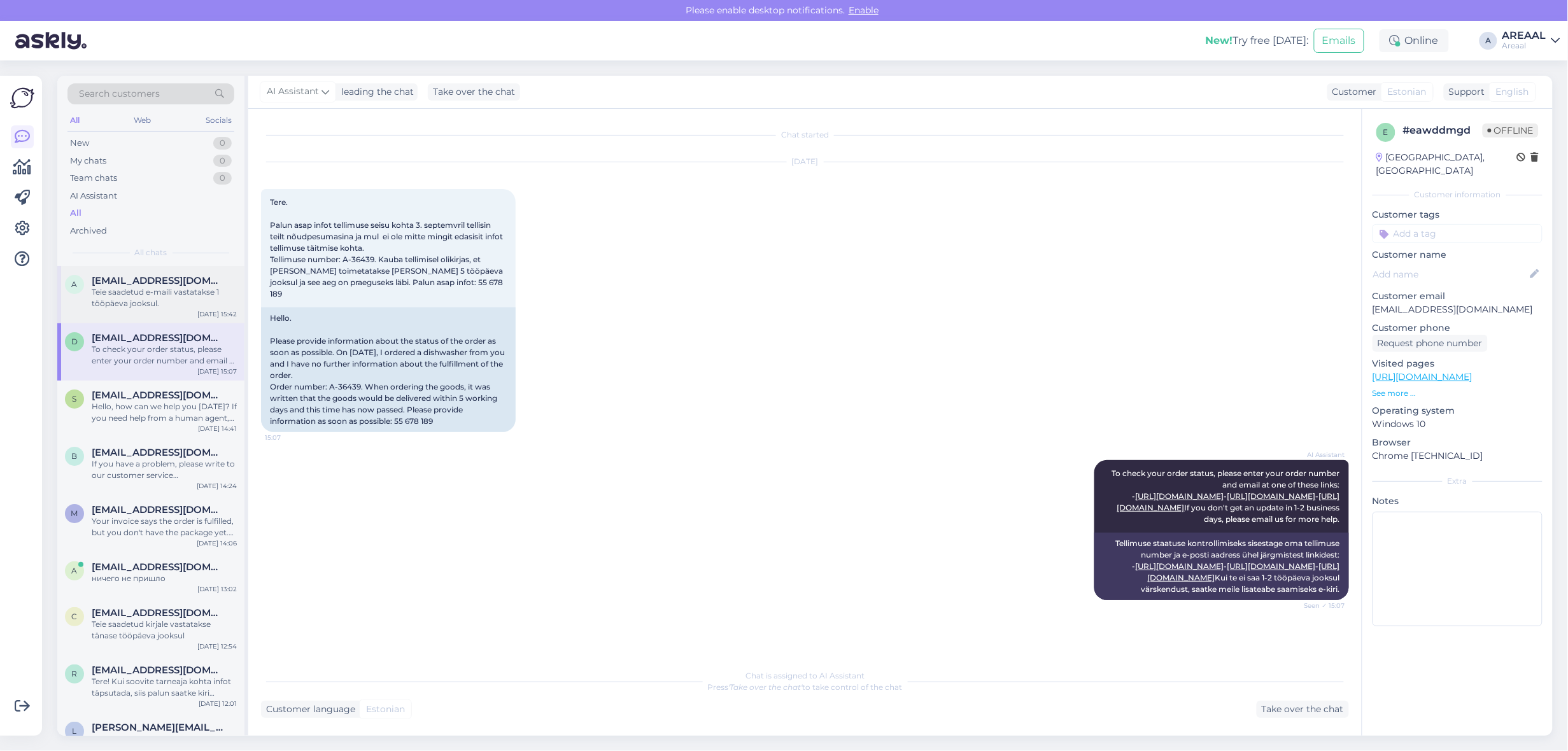
click at [173, 291] on div "Teie saadetud e-maili vastatakse 1 tööpäeva jooksul." at bounding box center [164, 298] width 146 height 23
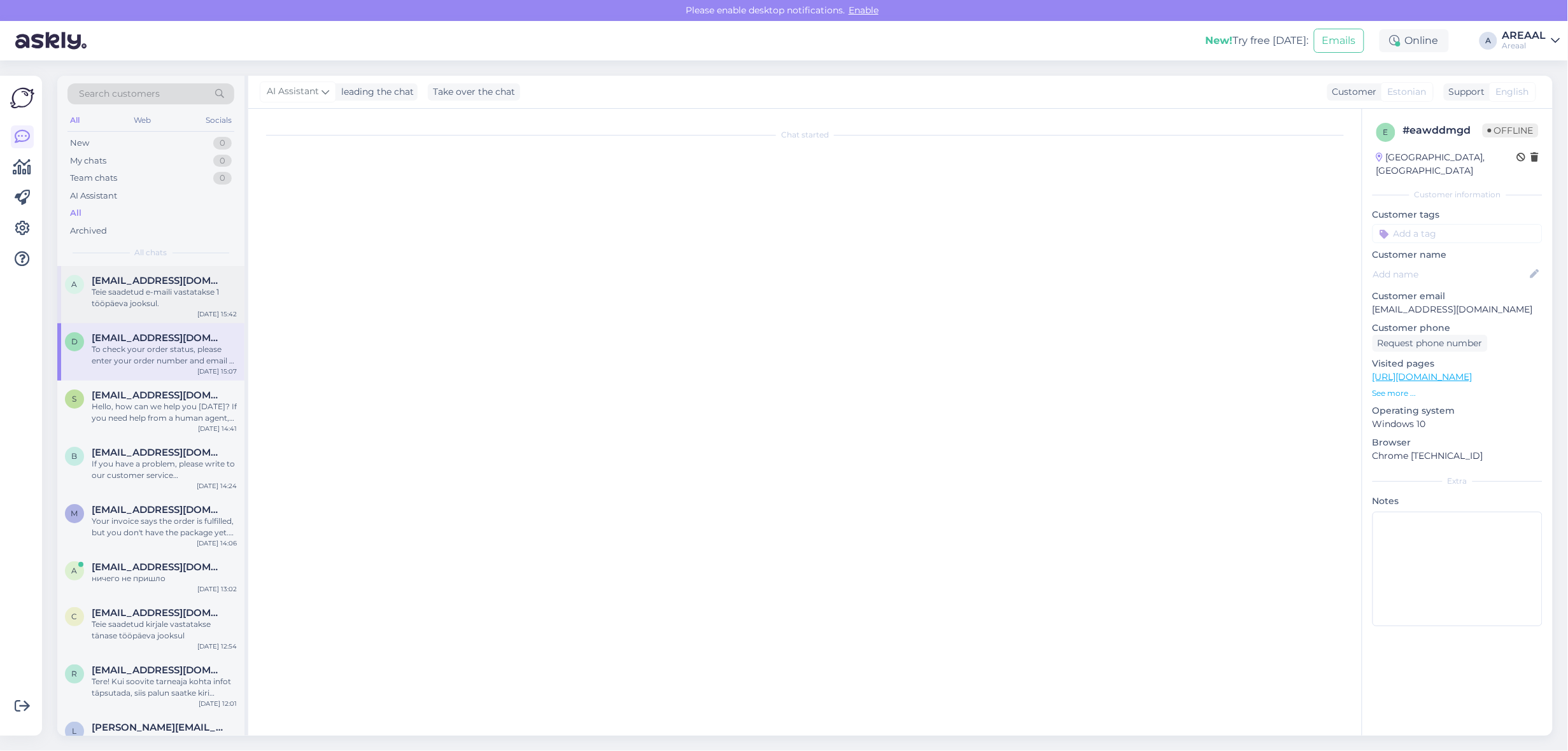
scroll to position [0, 0]
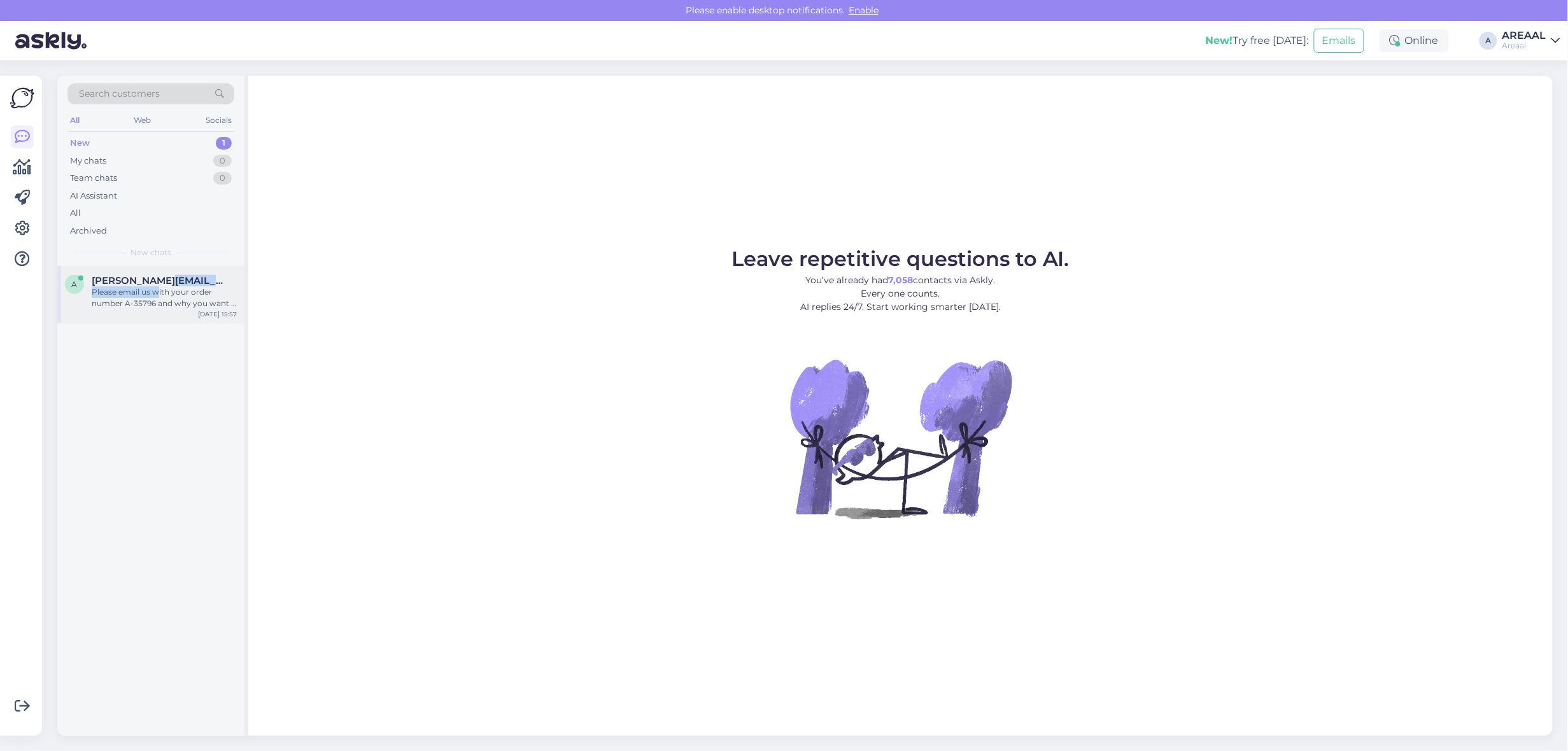
click at [157, 287] on div "Allar@upster.ee Please email us with your order number A-35796 and why you want…" at bounding box center [164, 292] width 146 height 35
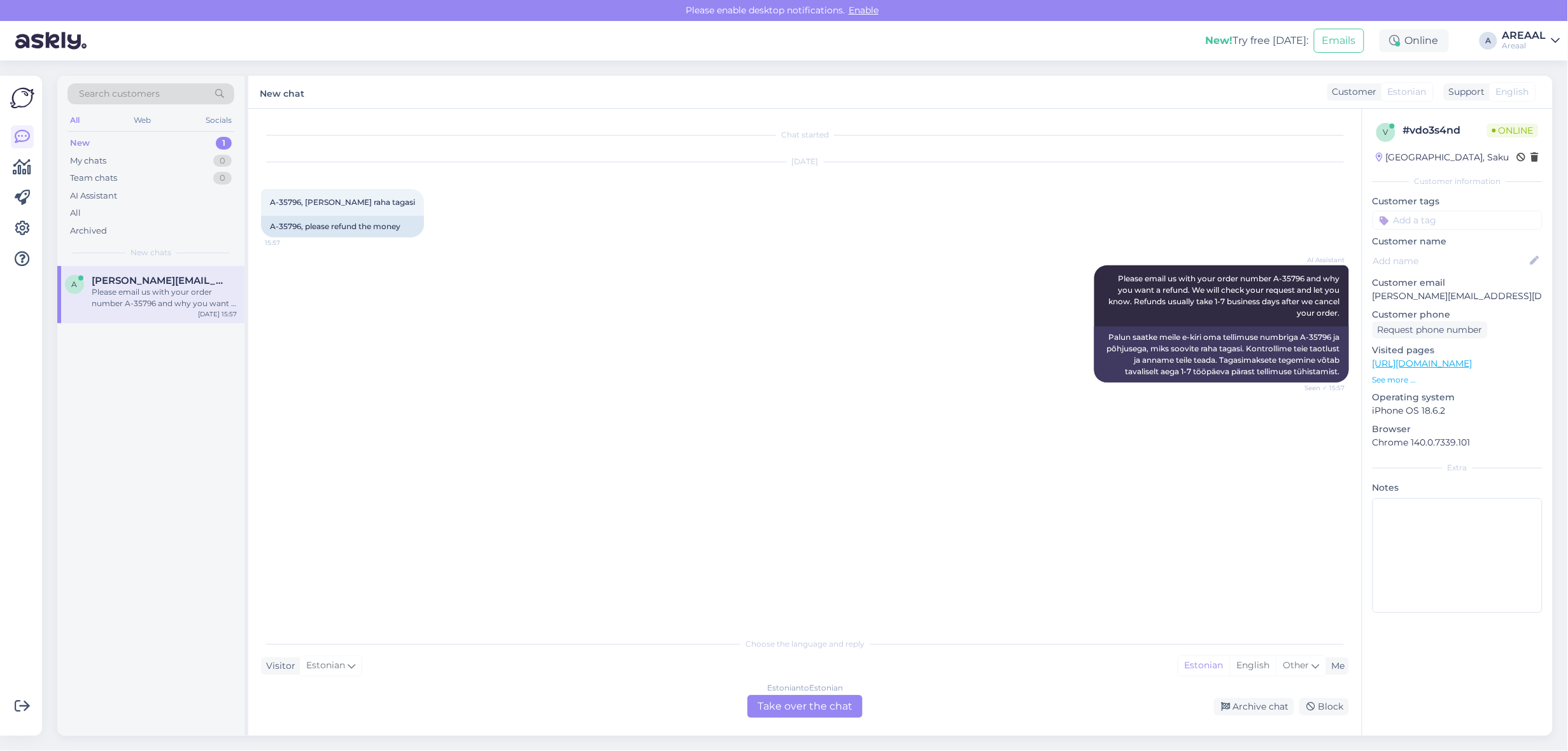
click at [524, 282] on div "AI Assistant Please email us with your order number A-35796 and why you want a …" at bounding box center [805, 324] width 1088 height 146
drag, startPoint x: 272, startPoint y: 202, endPoint x: 298, endPoint y: 209, distance: 26.9
click at [298, 209] on div "A-35796, kandke palun raha tagasi 15:57" at bounding box center [343, 202] width 163 height 27
copy span "A-35796"
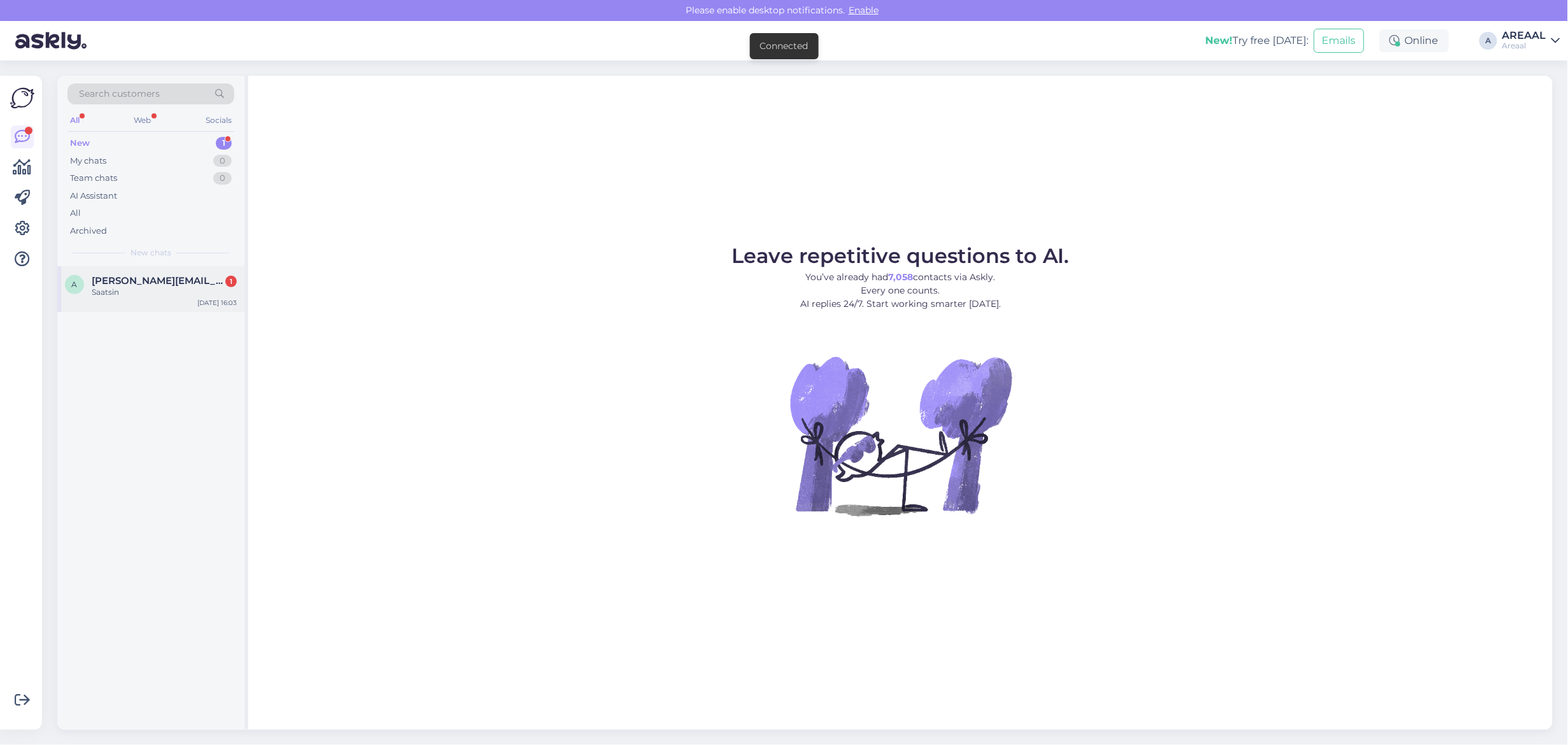
click at [201, 300] on div "Sep 10 16:03" at bounding box center [217, 303] width 39 height 10
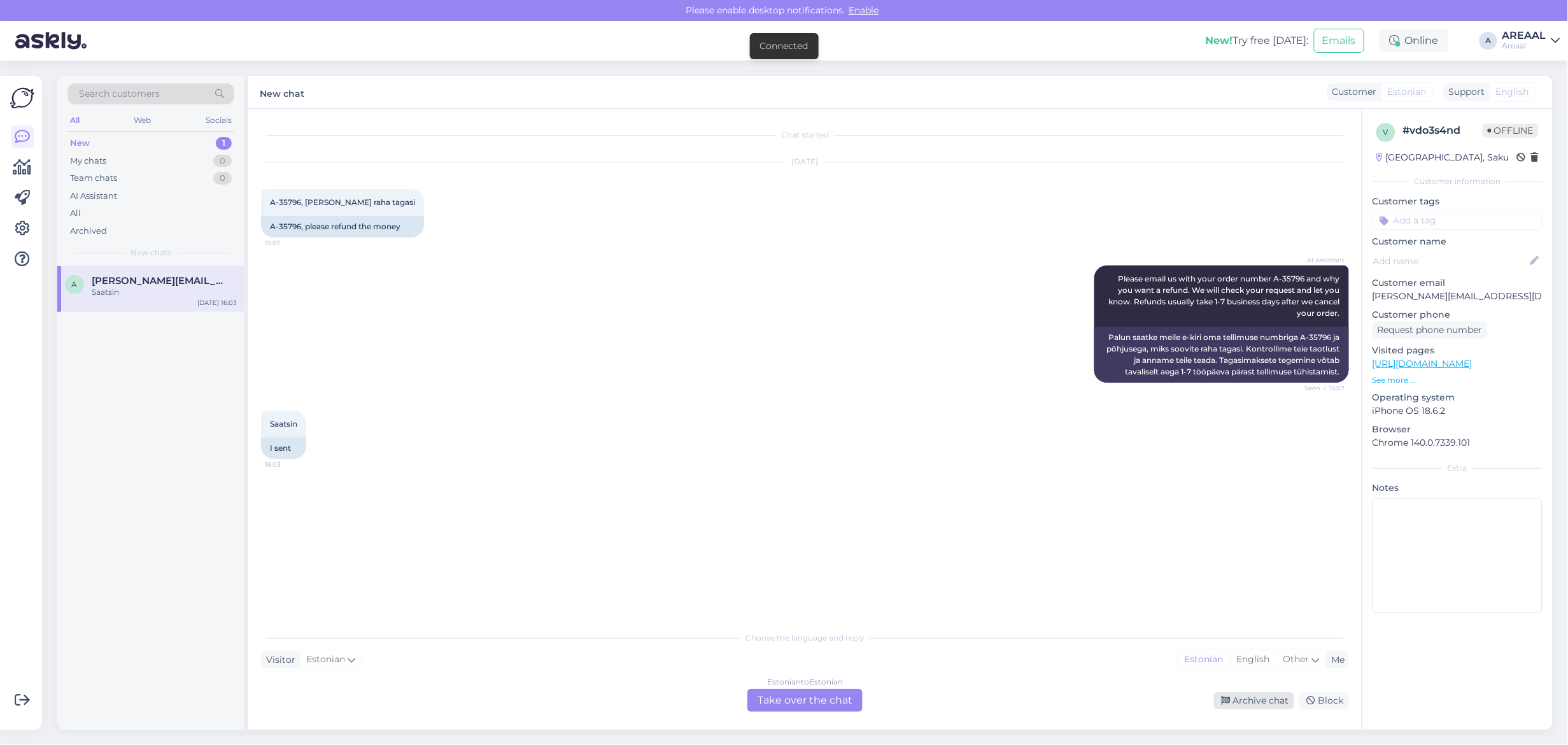
click at [1252, 700] on div "Archive chat" at bounding box center [1254, 701] width 80 height 17
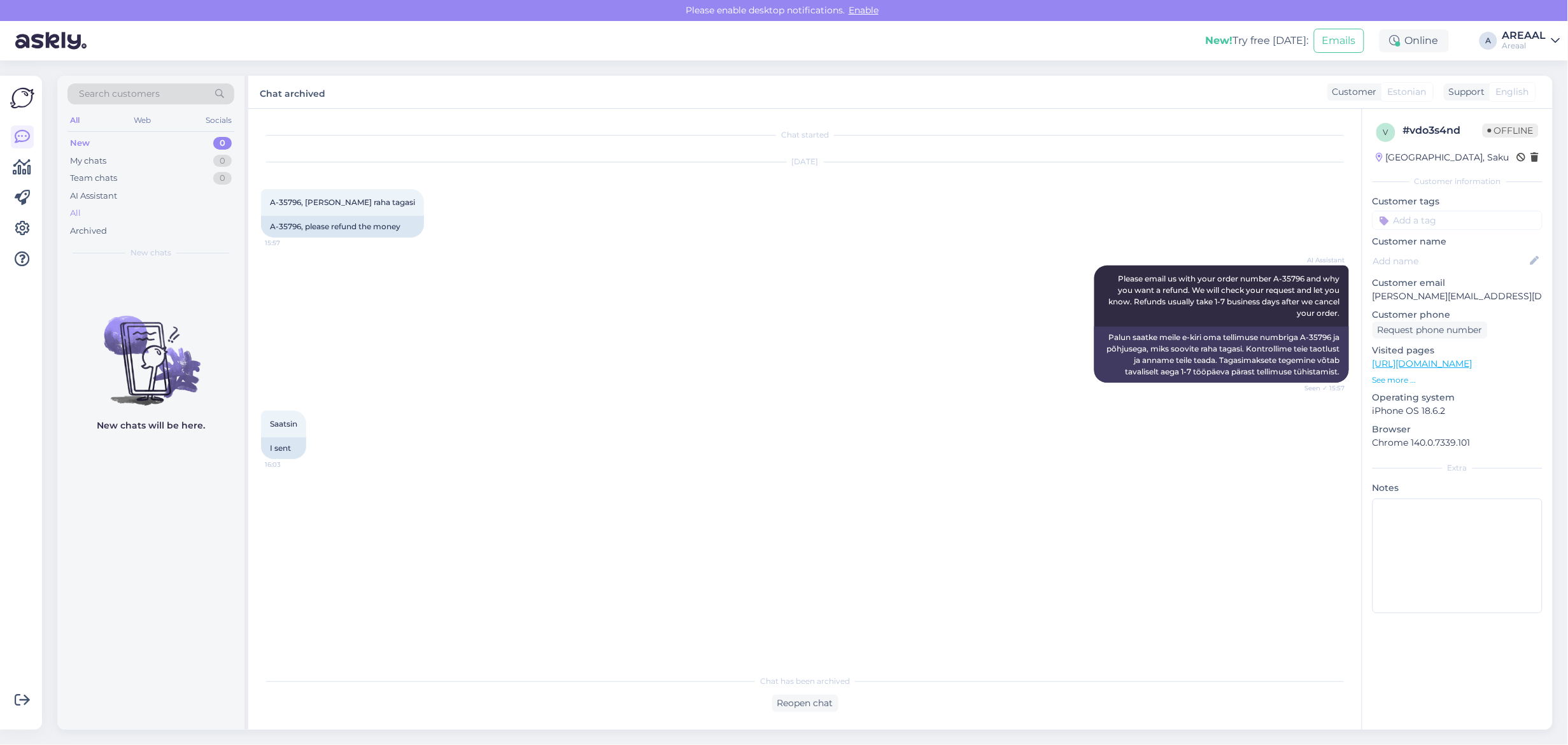
click at [199, 210] on div "All" at bounding box center [151, 213] width 167 height 18
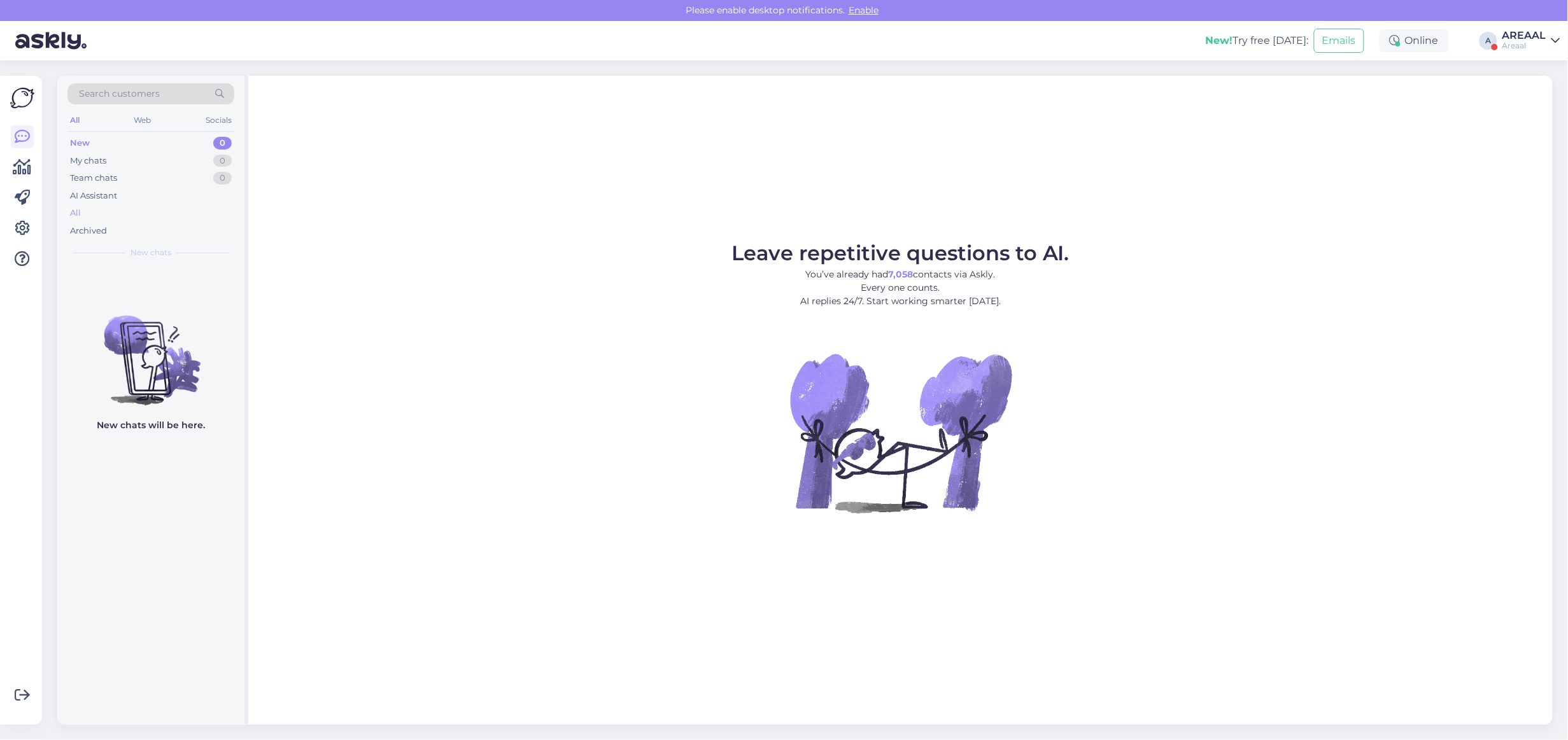
click at [100, 211] on div "All" at bounding box center [151, 213] width 167 height 18
click at [1551, 30] on link "AREAAL Areaal" at bounding box center [1531, 40] width 58 height 20
click at [1531, 91] on button "Open" at bounding box center [1532, 98] width 35 height 20
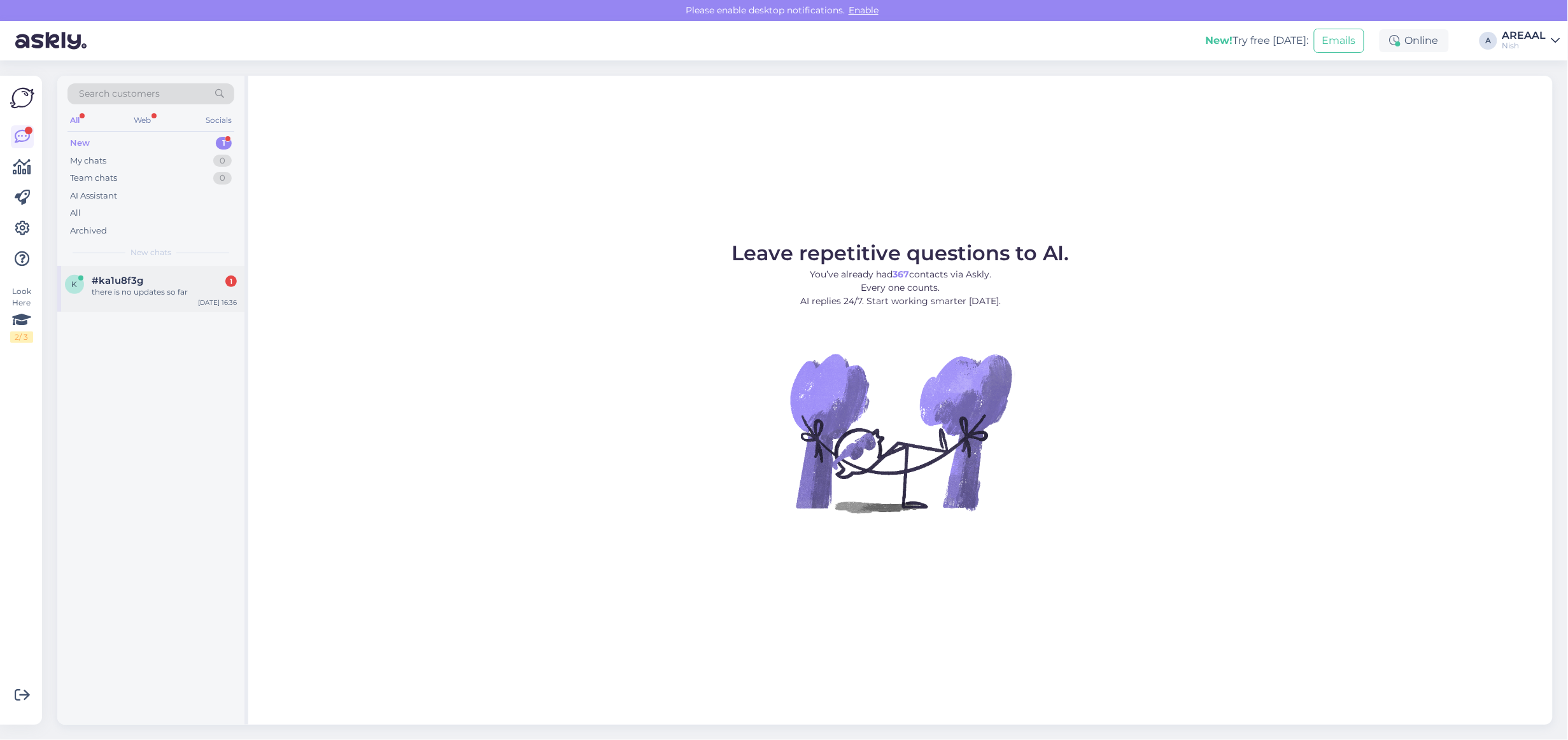
click at [178, 271] on div "k #ka1u8f3g 1 there is no updates so far Sep 10 16:36" at bounding box center [151, 289] width 187 height 46
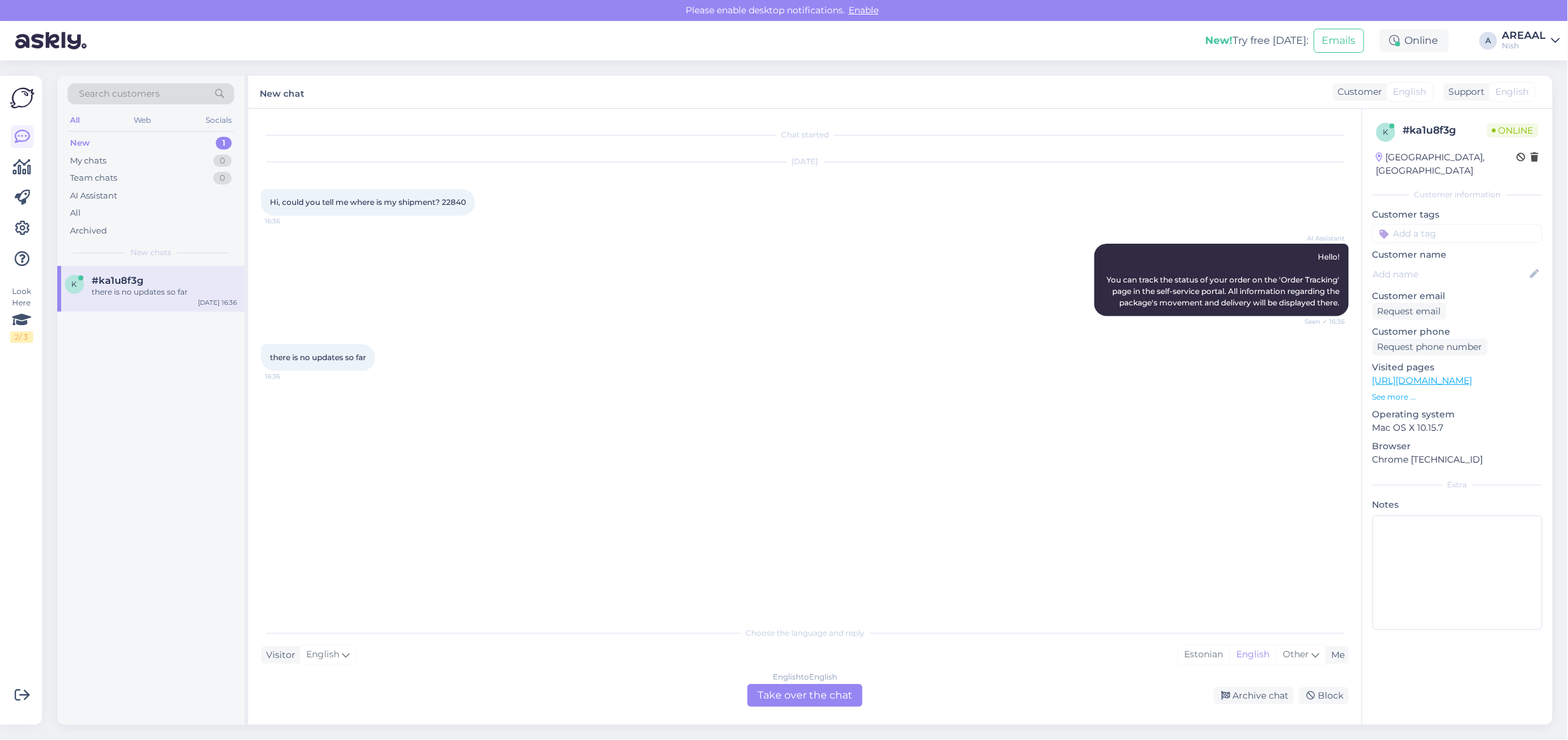
click at [449, 201] on span "Hi, could you tell me where is my shipment? 22840" at bounding box center [367, 201] width 196 height 10
copy div "22840 16:36"
click at [786, 695] on div "English to English Take over the chat" at bounding box center [805, 696] width 115 height 23
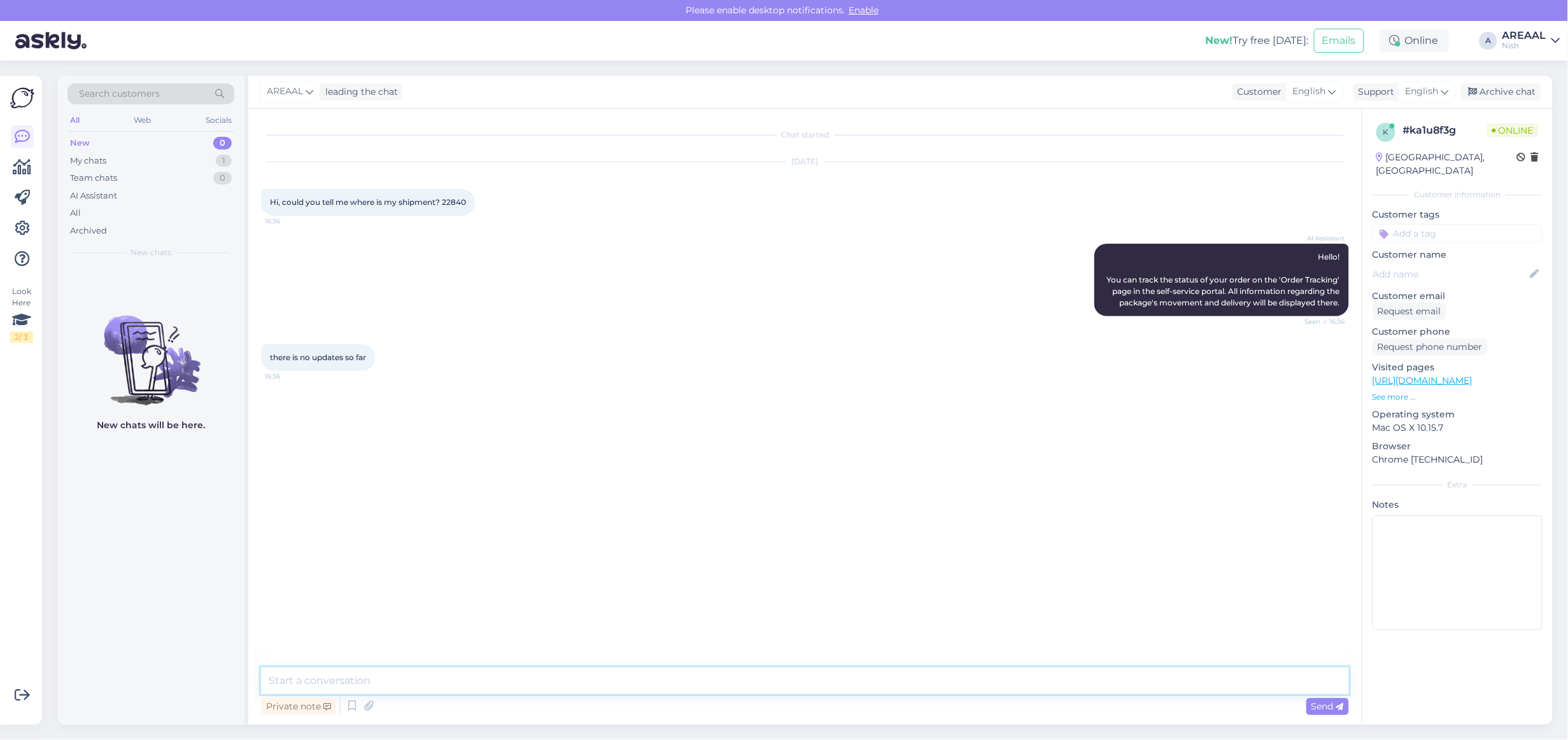
click at [770, 690] on textarea at bounding box center [805, 681] width 1088 height 27
click at [768, 685] on textarea "A" at bounding box center [805, 681] width 1088 height 27
type textarea "Approximate delivery time 2 weeks"
type textarea "Notifica"
click at [465, 345] on div "there is no updates so far 16:36" at bounding box center [805, 358] width 1088 height 55
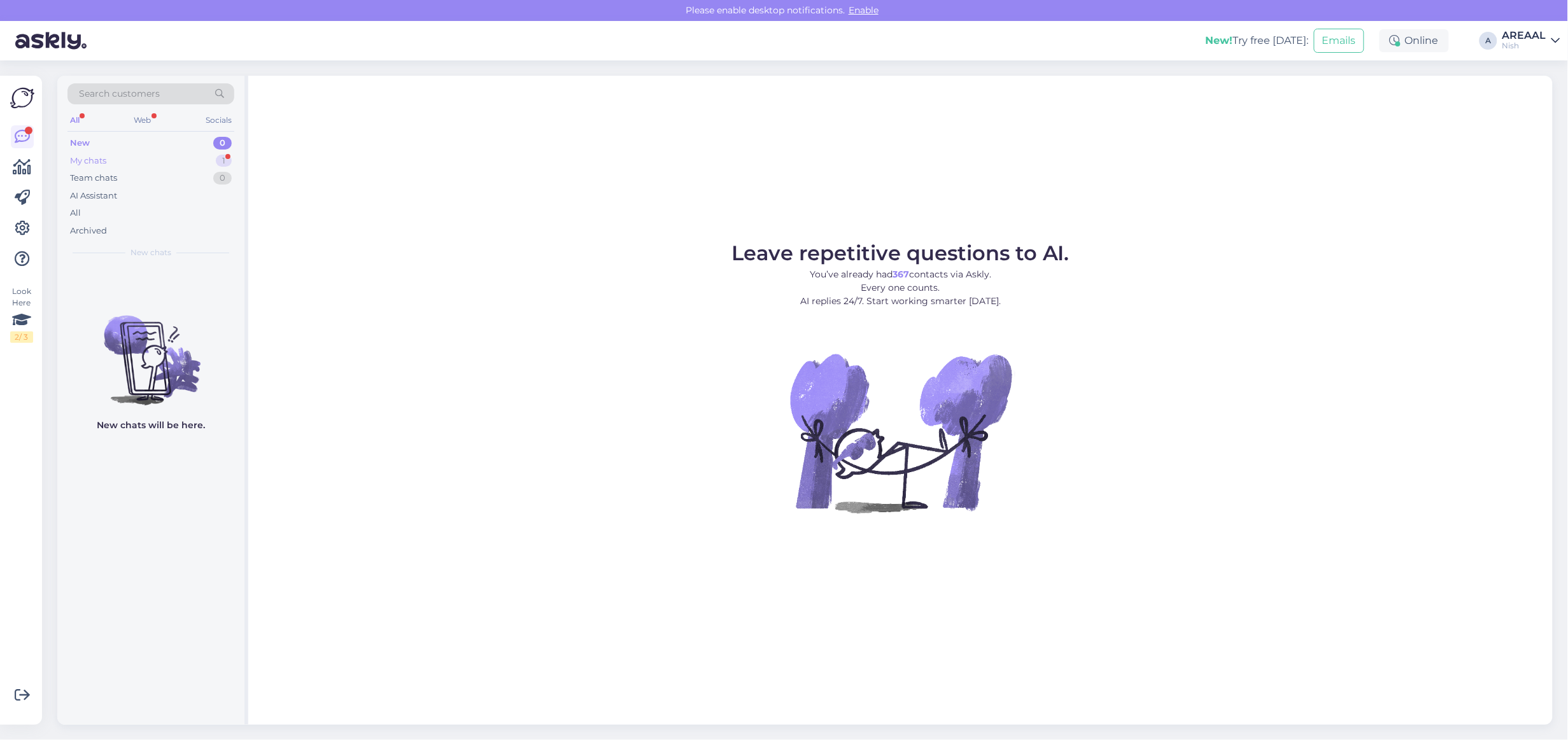
click at [204, 162] on div "My chats 1" at bounding box center [151, 161] width 167 height 18
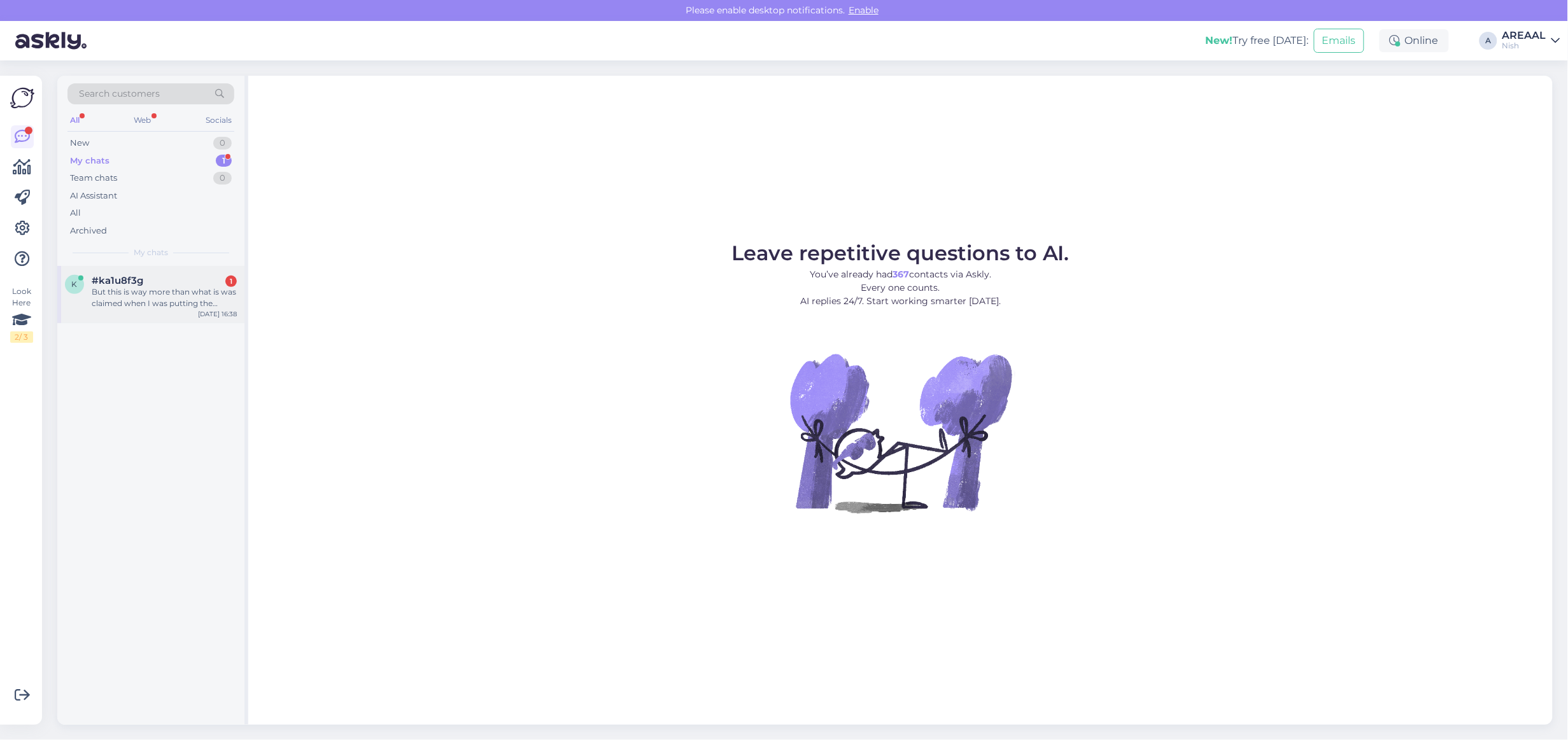
click at [210, 314] on div "[DATE] 16:38" at bounding box center [217, 314] width 39 height 10
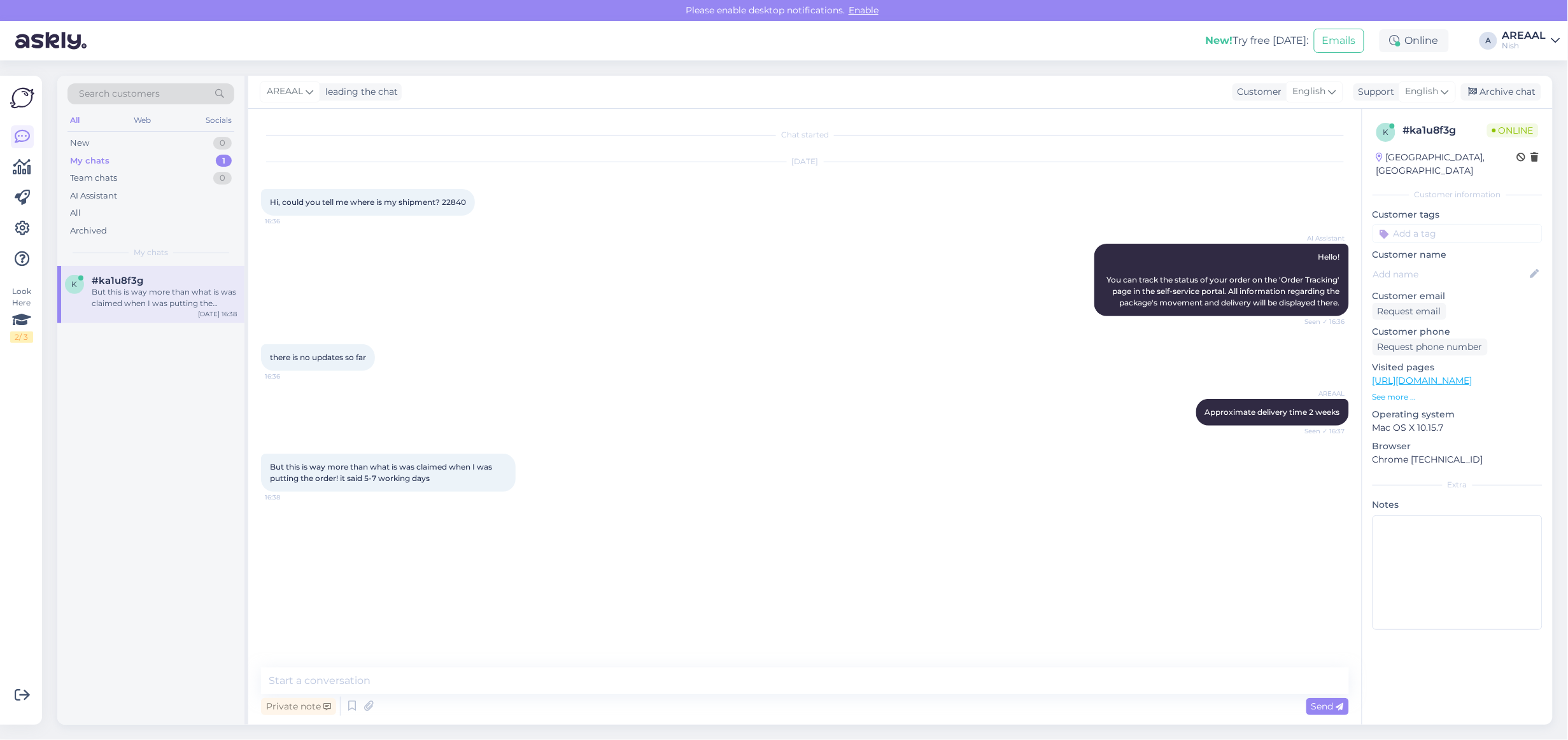
click at [1057, 696] on div "Private note Send" at bounding box center [805, 706] width 1088 height 24
click at [1060, 682] on textarea at bounding box center [805, 681] width 1088 height 27
click at [1149, 686] on textarea at bounding box center [805, 681] width 1088 height 27
paste textarea "Toimitusajat ovat alustavia ja tarkentuvat tilauksen tekemisen ja maksun vastaa…"
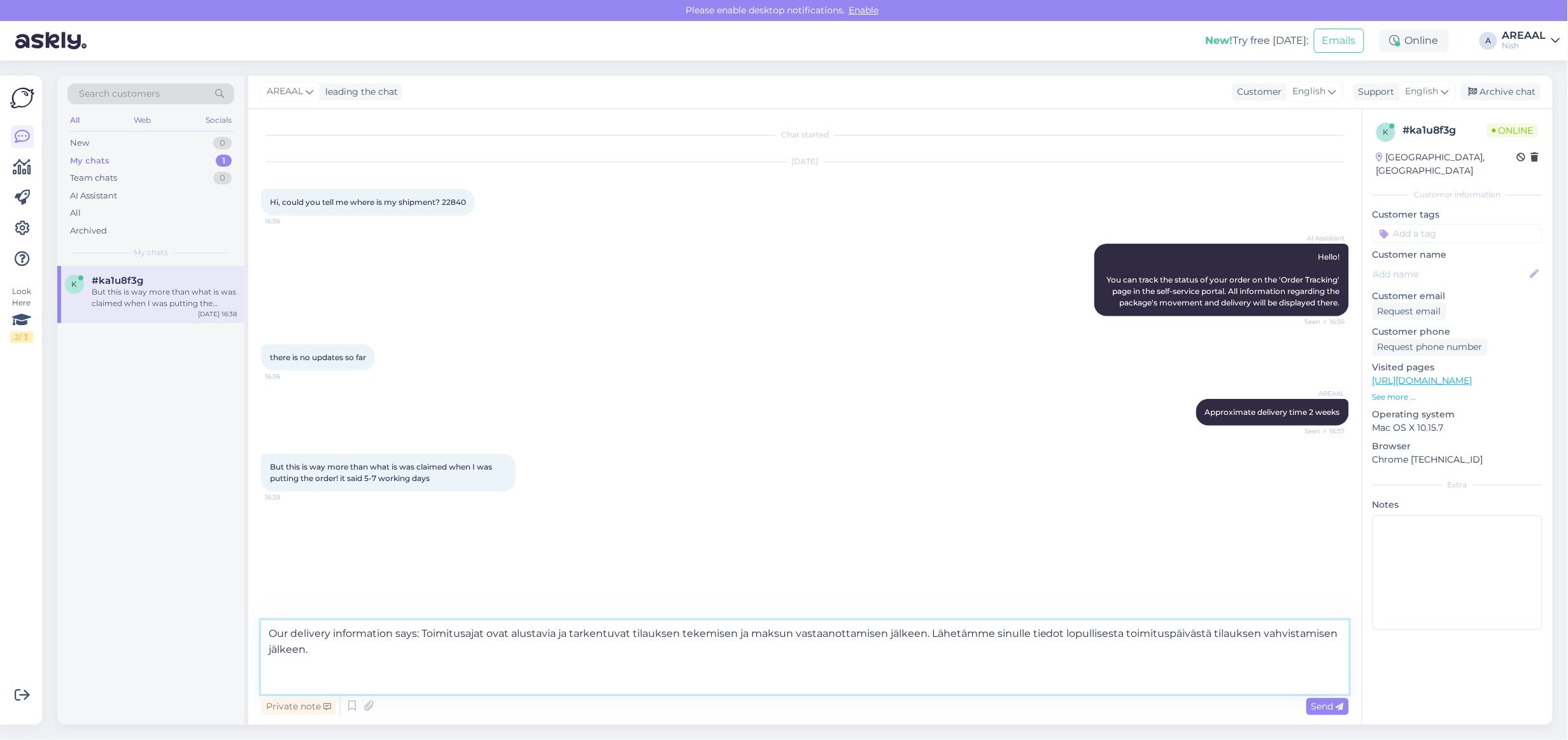
type textarea "Our delivery information says: Toimitusajat ovat alustavia ja tarkentuvat tilau…"
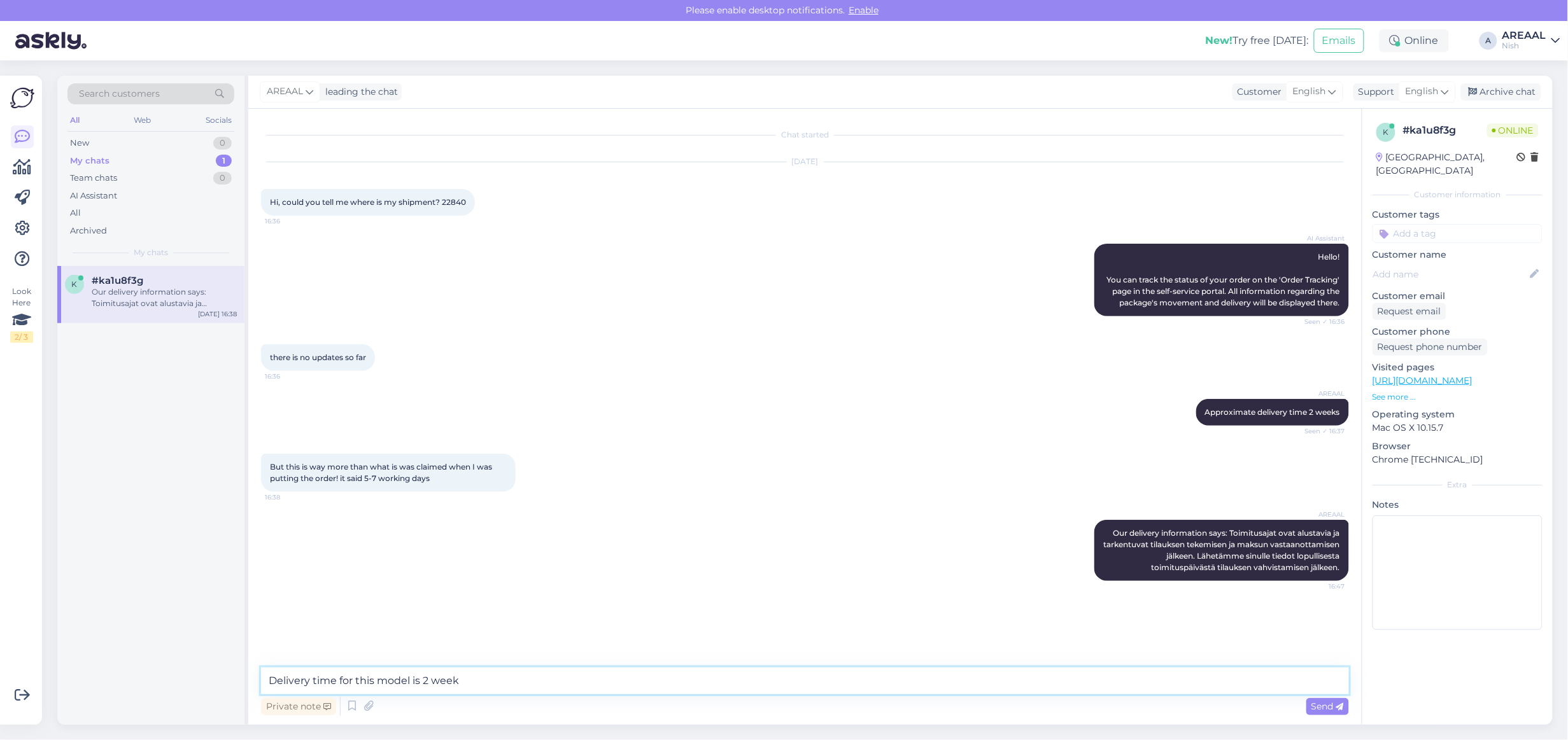
type textarea "Delivery time for this model is 2 weeks"
type textarea "If this doesn't suit you, let us know and we will refund the order"
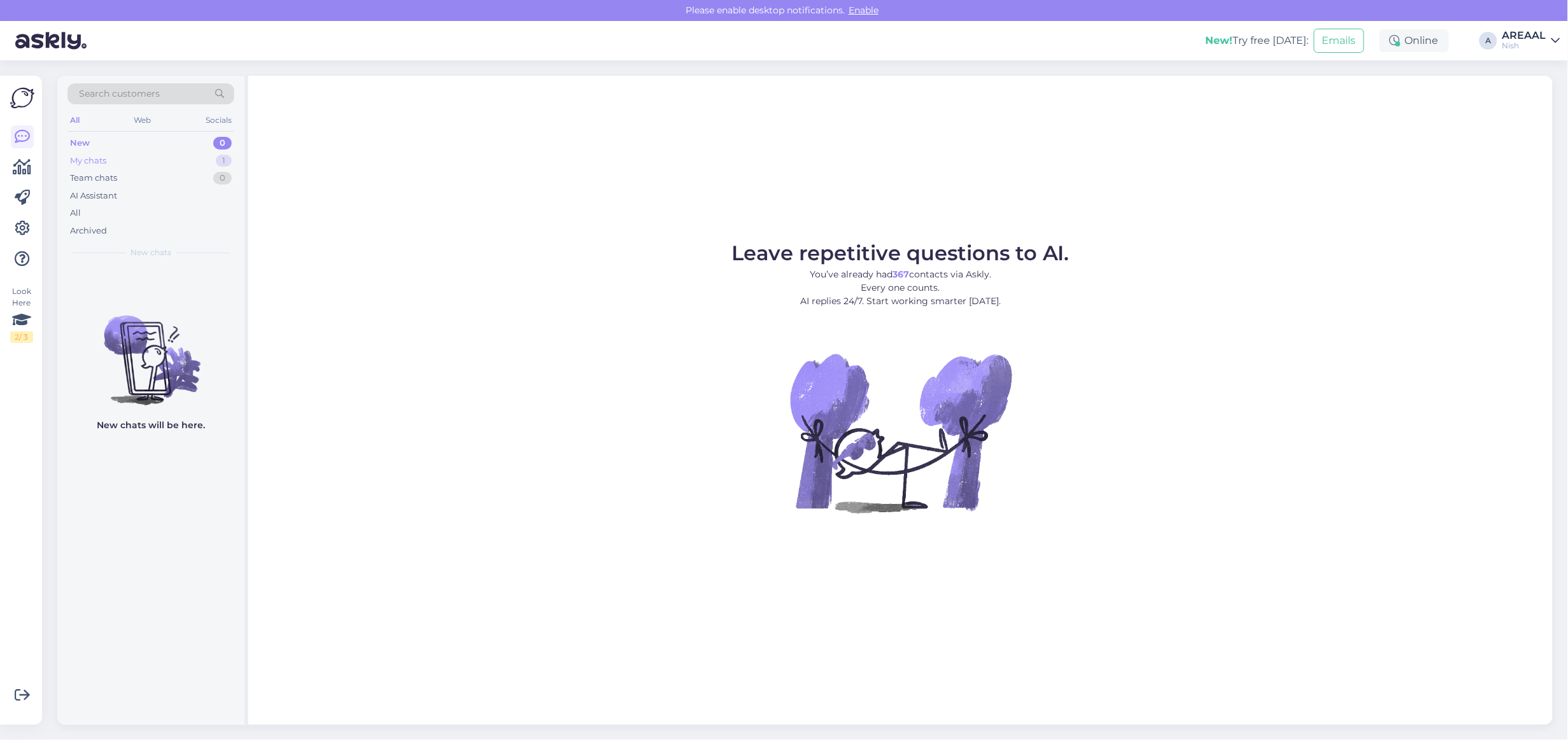
click at [209, 161] on div "My chats 1" at bounding box center [151, 161] width 167 height 18
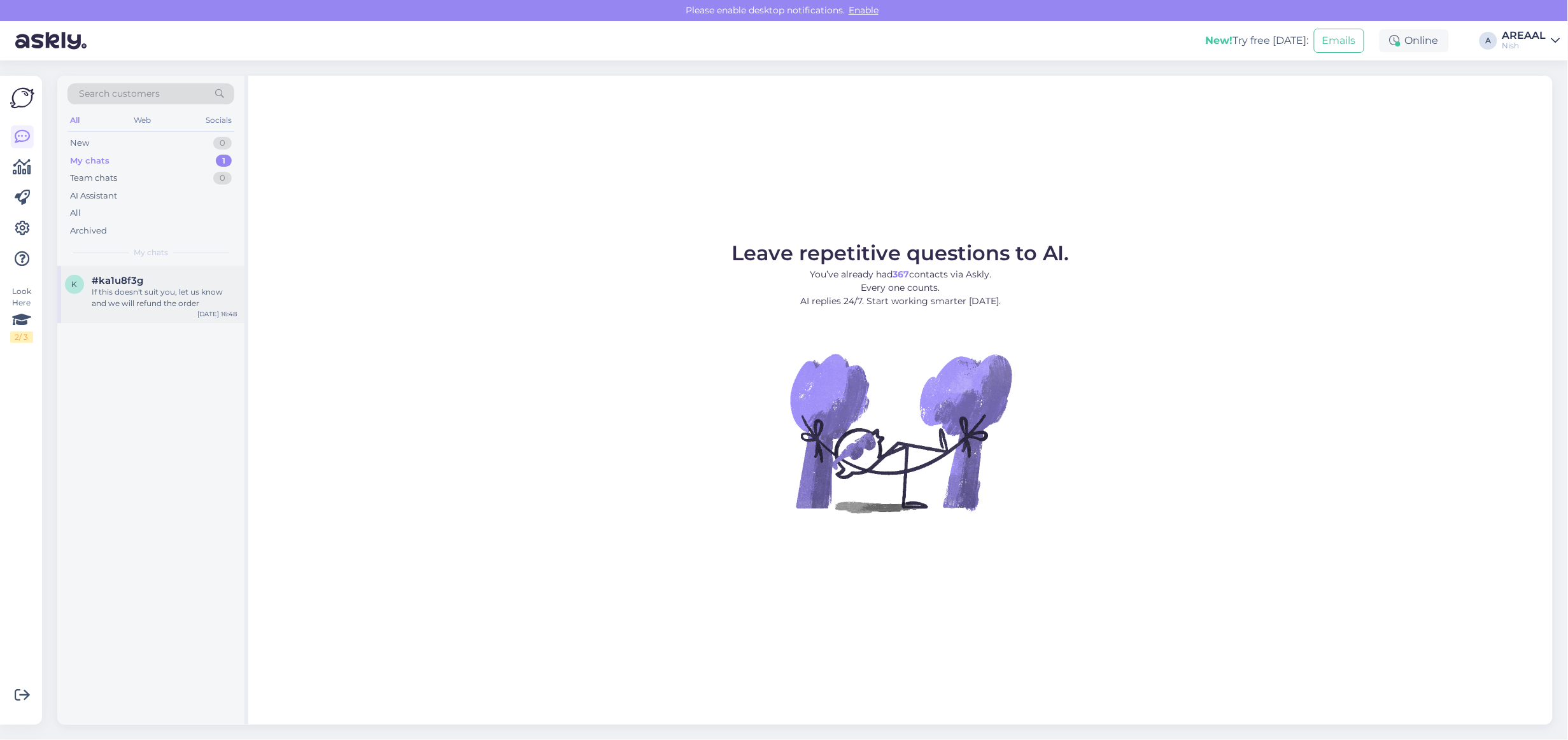
click at [165, 287] on div "If this doesn't suit you, let us know and we will refund the order" at bounding box center [164, 298] width 146 height 23
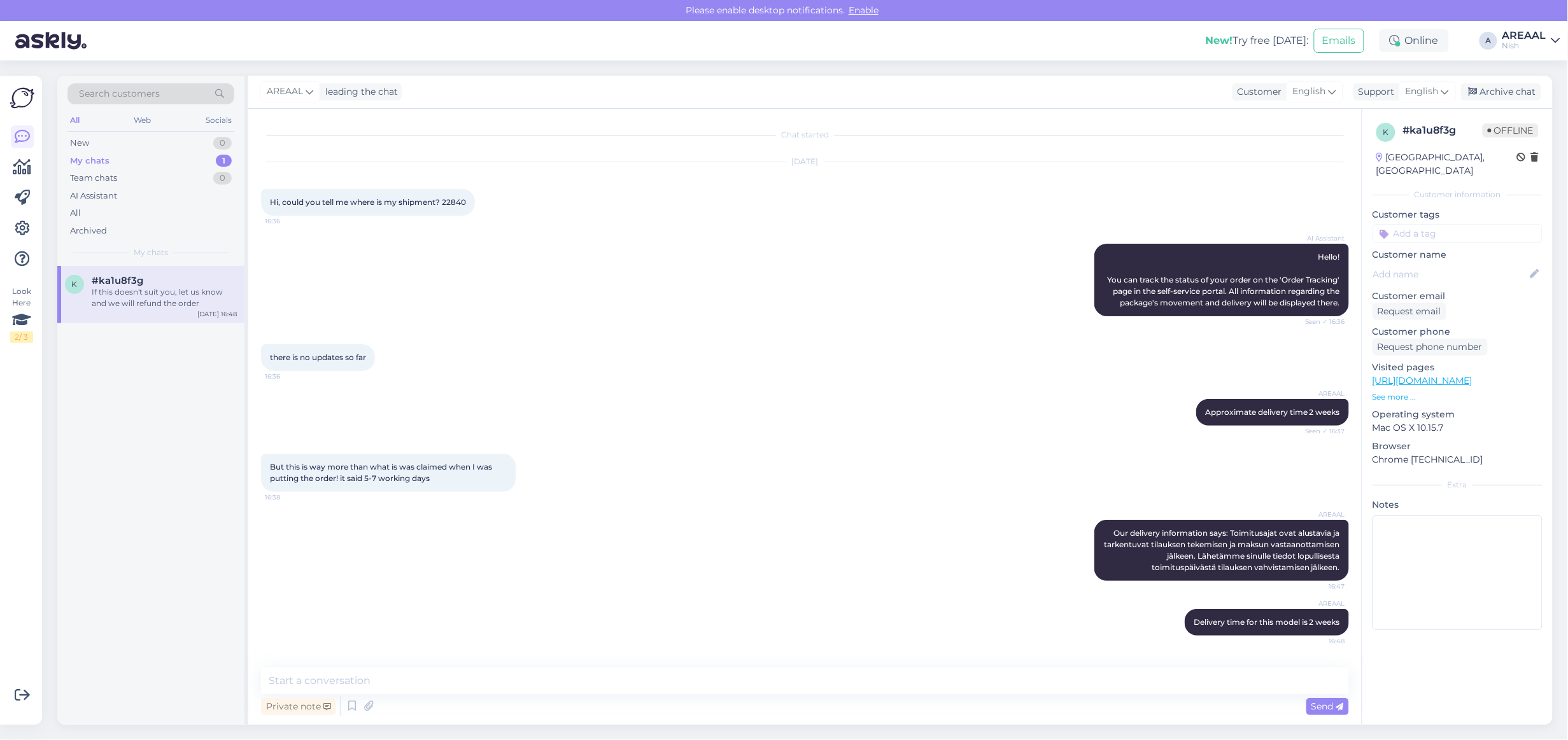
scroll to position [59, 0]
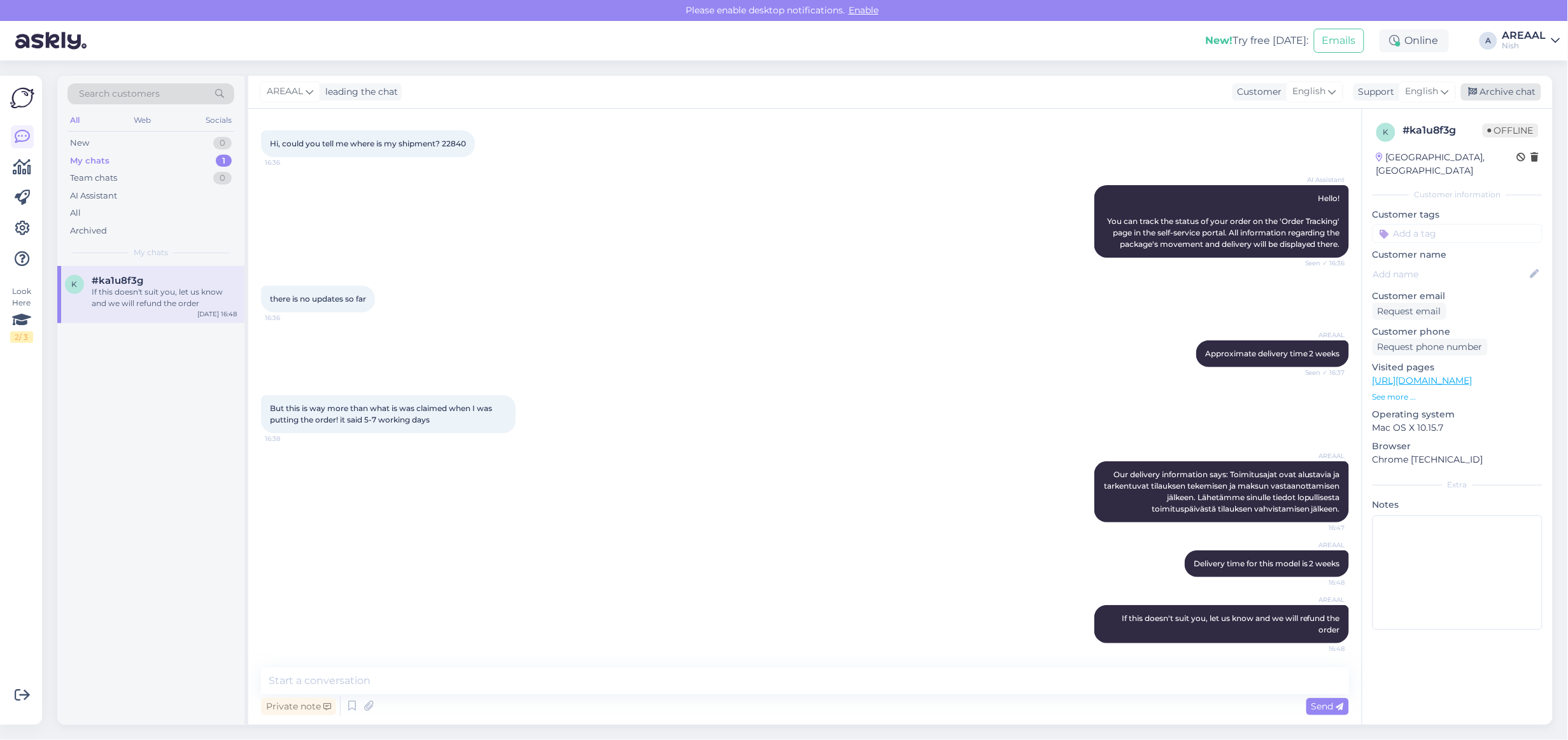
click at [1500, 98] on div "Archive chat" at bounding box center [1501, 91] width 80 height 17
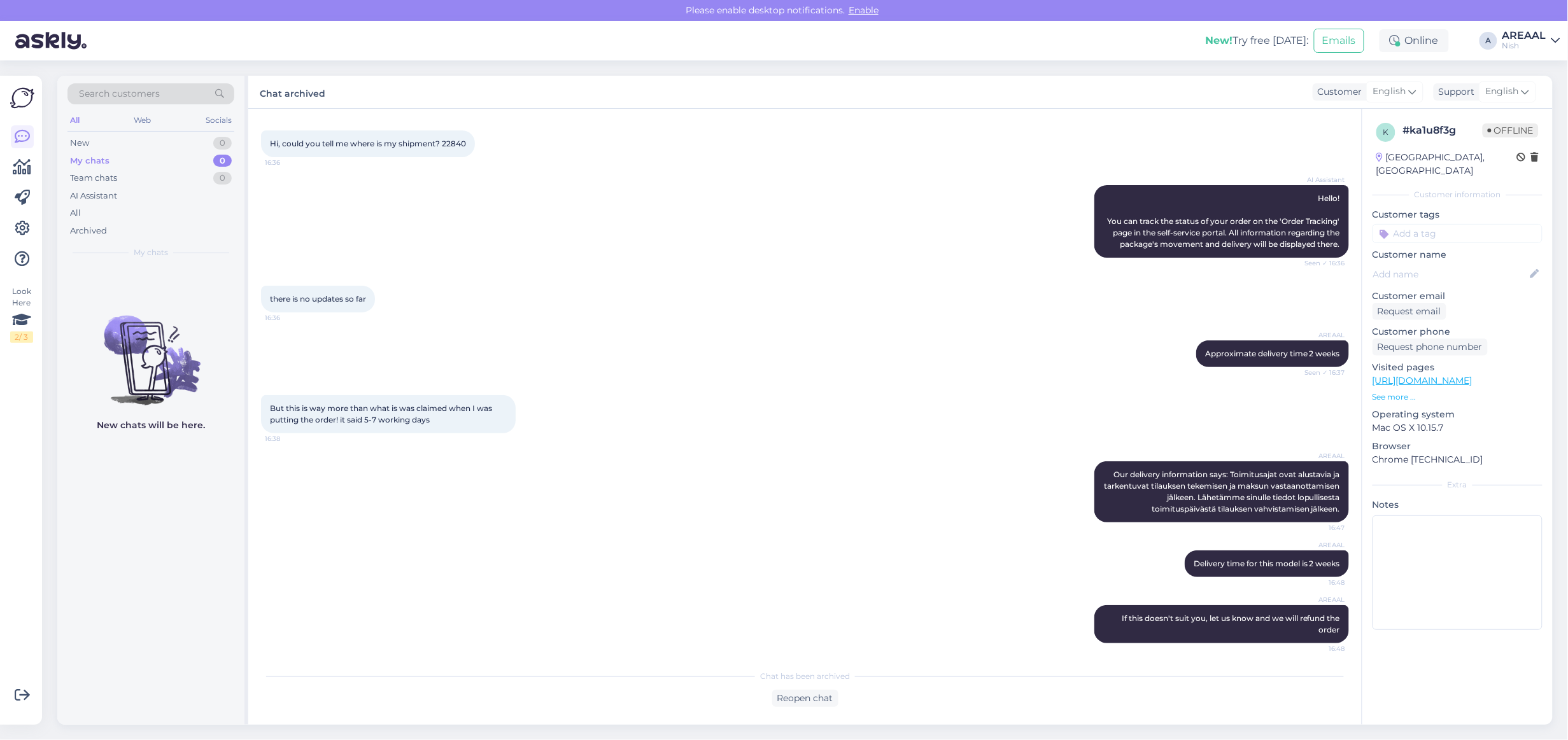
click at [1529, 46] on div "Nish" at bounding box center [1524, 45] width 43 height 10
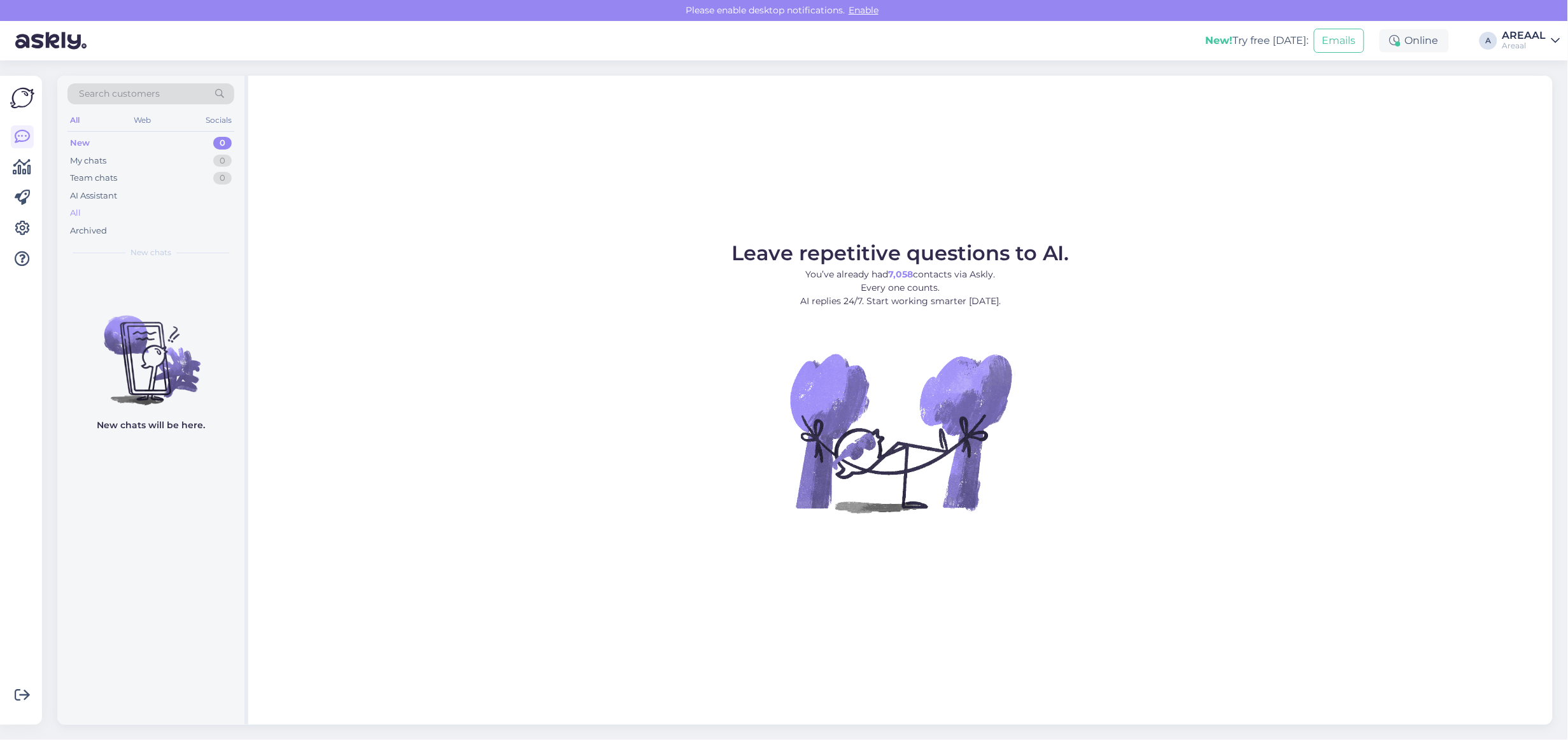
click at [217, 209] on div "All" at bounding box center [151, 213] width 167 height 18
